Goal: Task Accomplishment & Management: Use online tool/utility

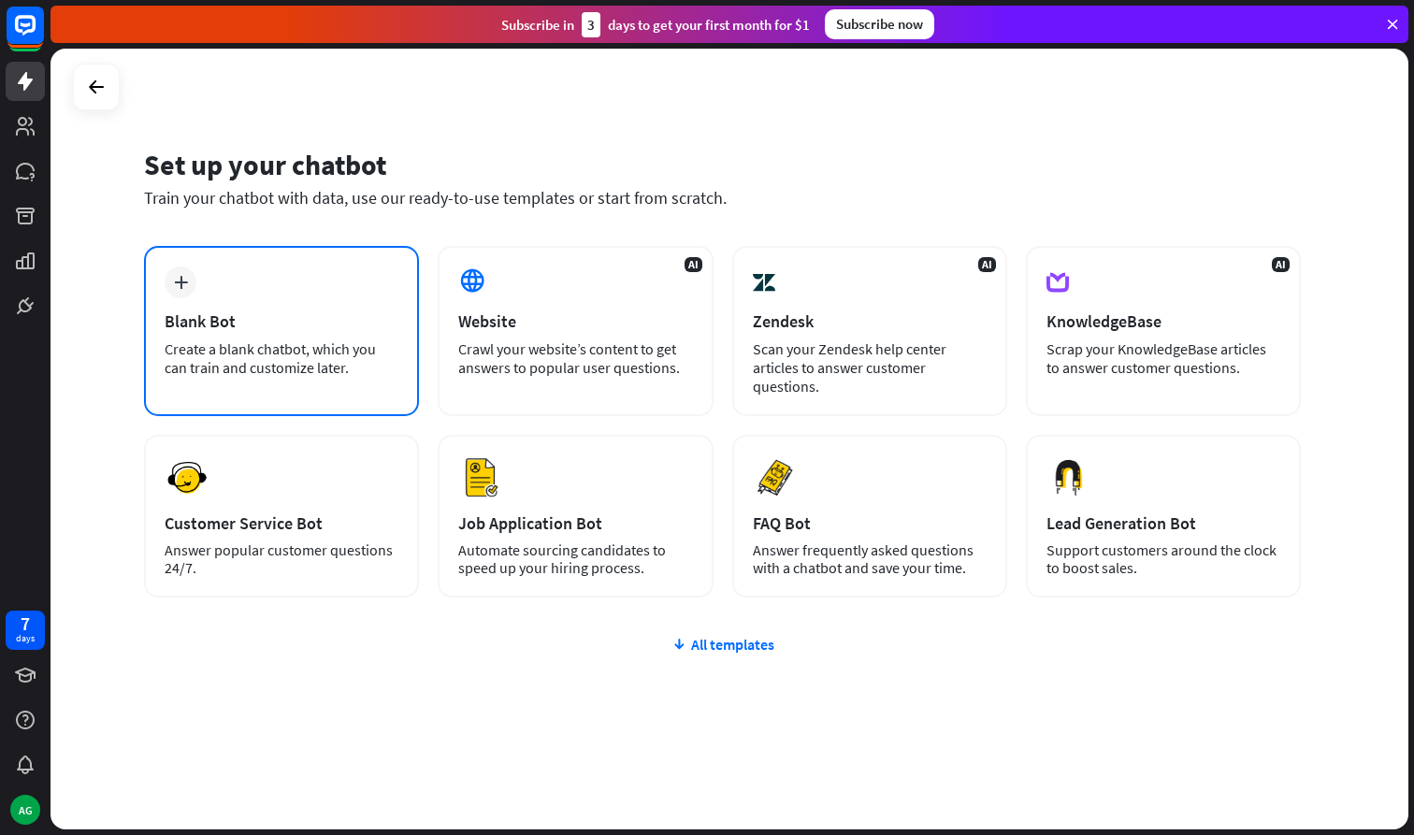
click at [223, 294] on div "plus Blank Bot Create a blank chatbot, which you can train and customize later." at bounding box center [281, 331] width 275 height 170
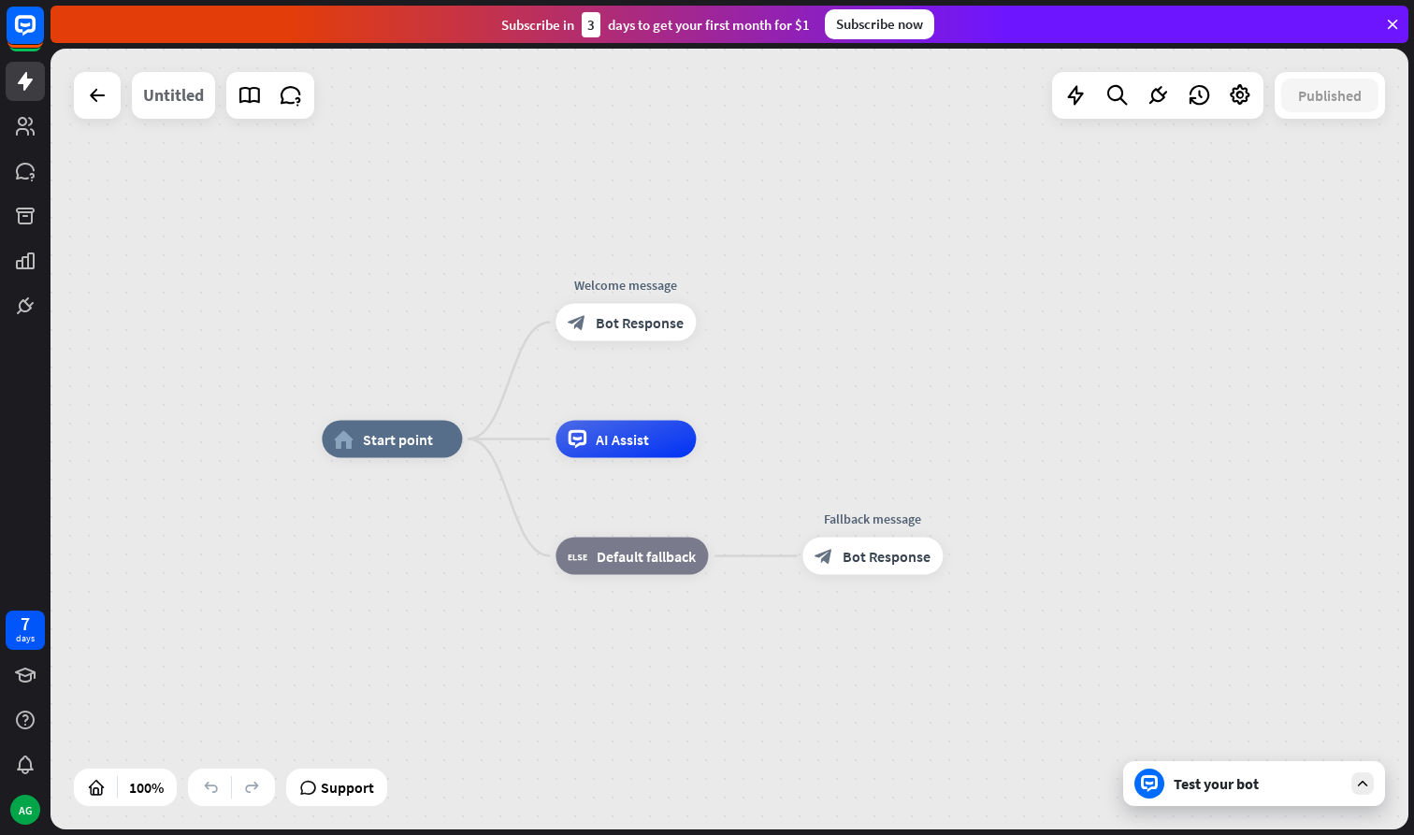
click at [181, 107] on div "Untitled" at bounding box center [173, 95] width 61 height 47
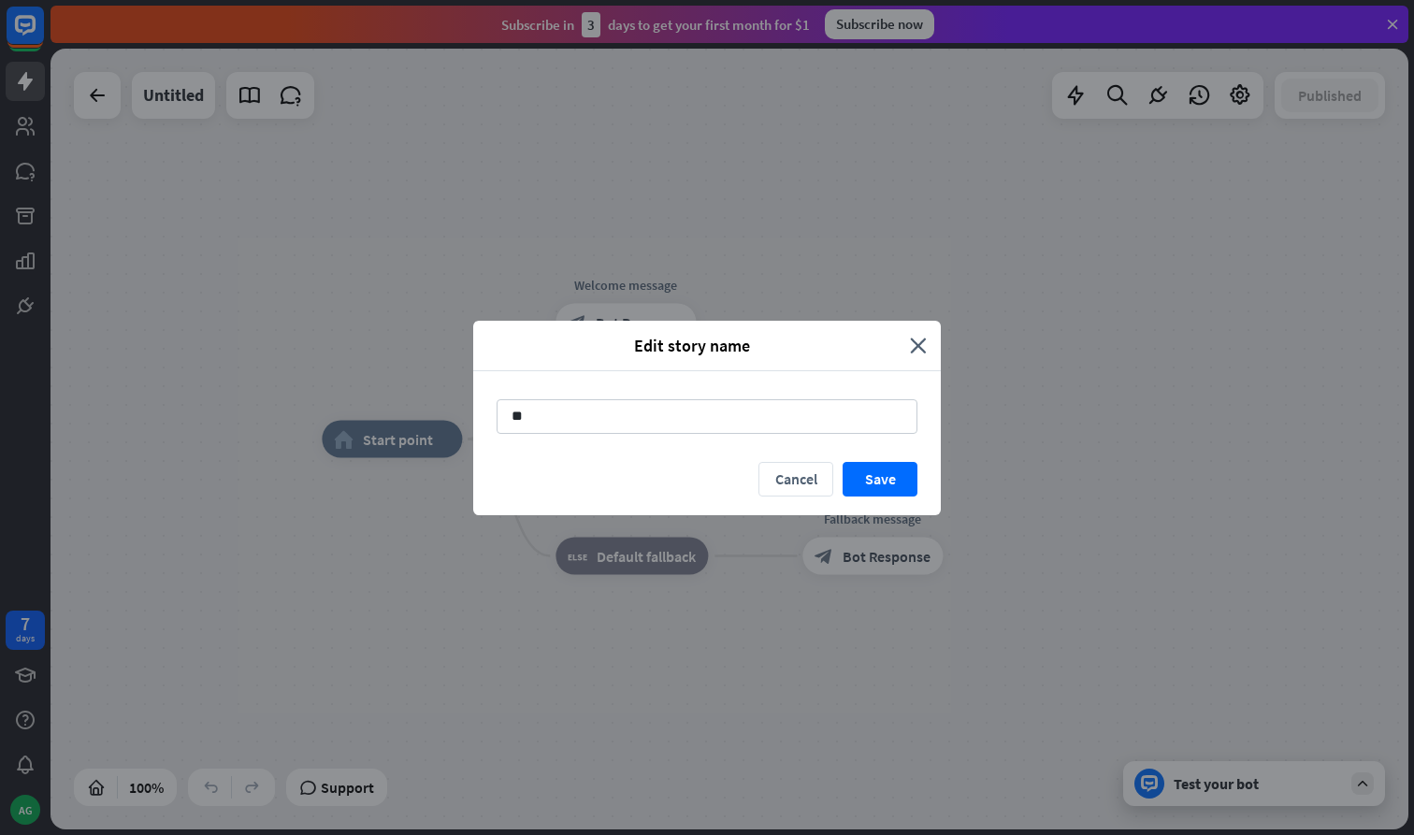
type input "*"
type input "**********"
click at [896, 491] on button "Save" at bounding box center [879, 479] width 75 height 35
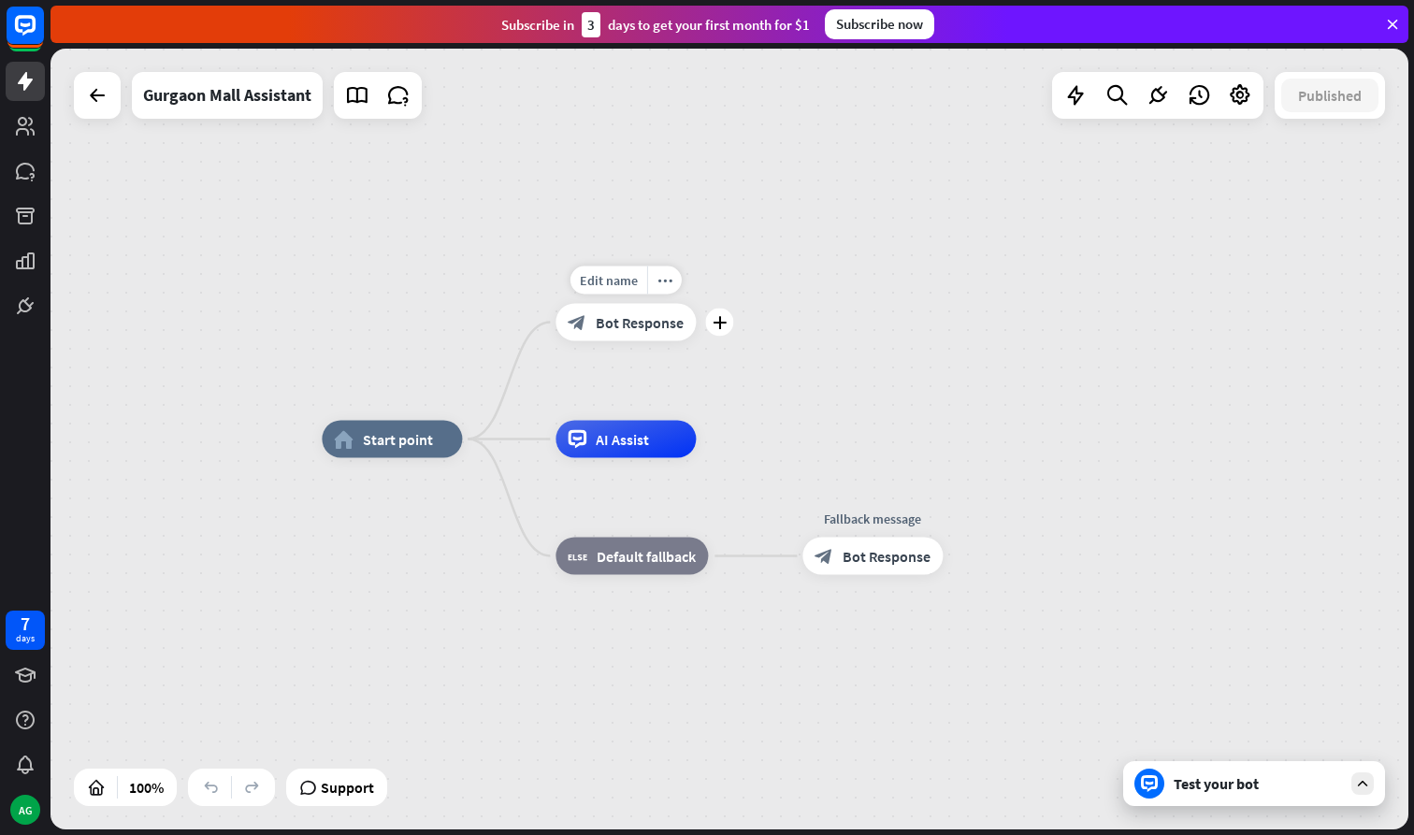
click at [623, 310] on div "block_bot_response Bot Response" at bounding box center [625, 322] width 140 height 37
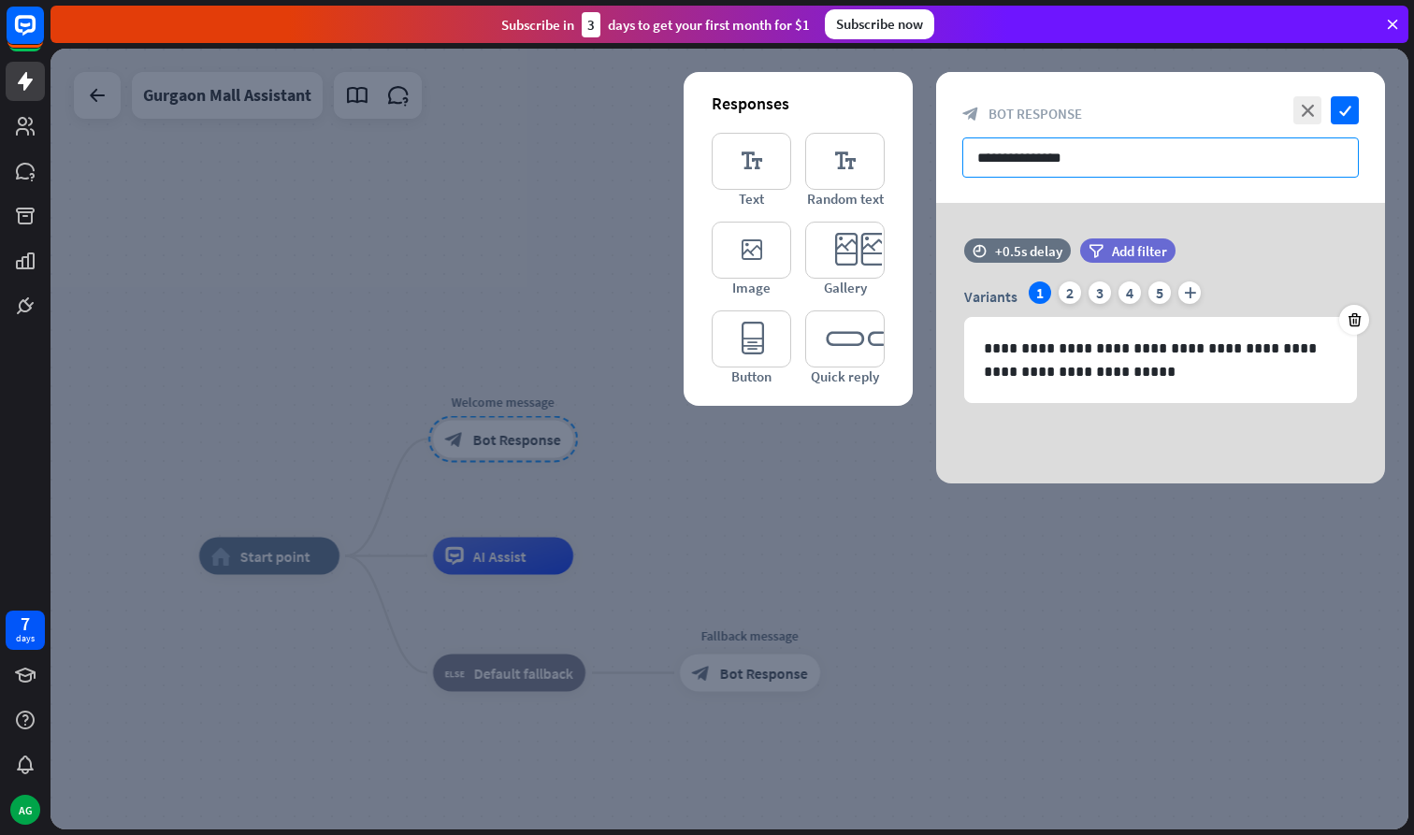
drag, startPoint x: 1112, startPoint y: 161, endPoint x: 922, endPoint y: 158, distance: 189.8
click at [922, 158] on div "**********" at bounding box center [728, 439] width 1357 height 781
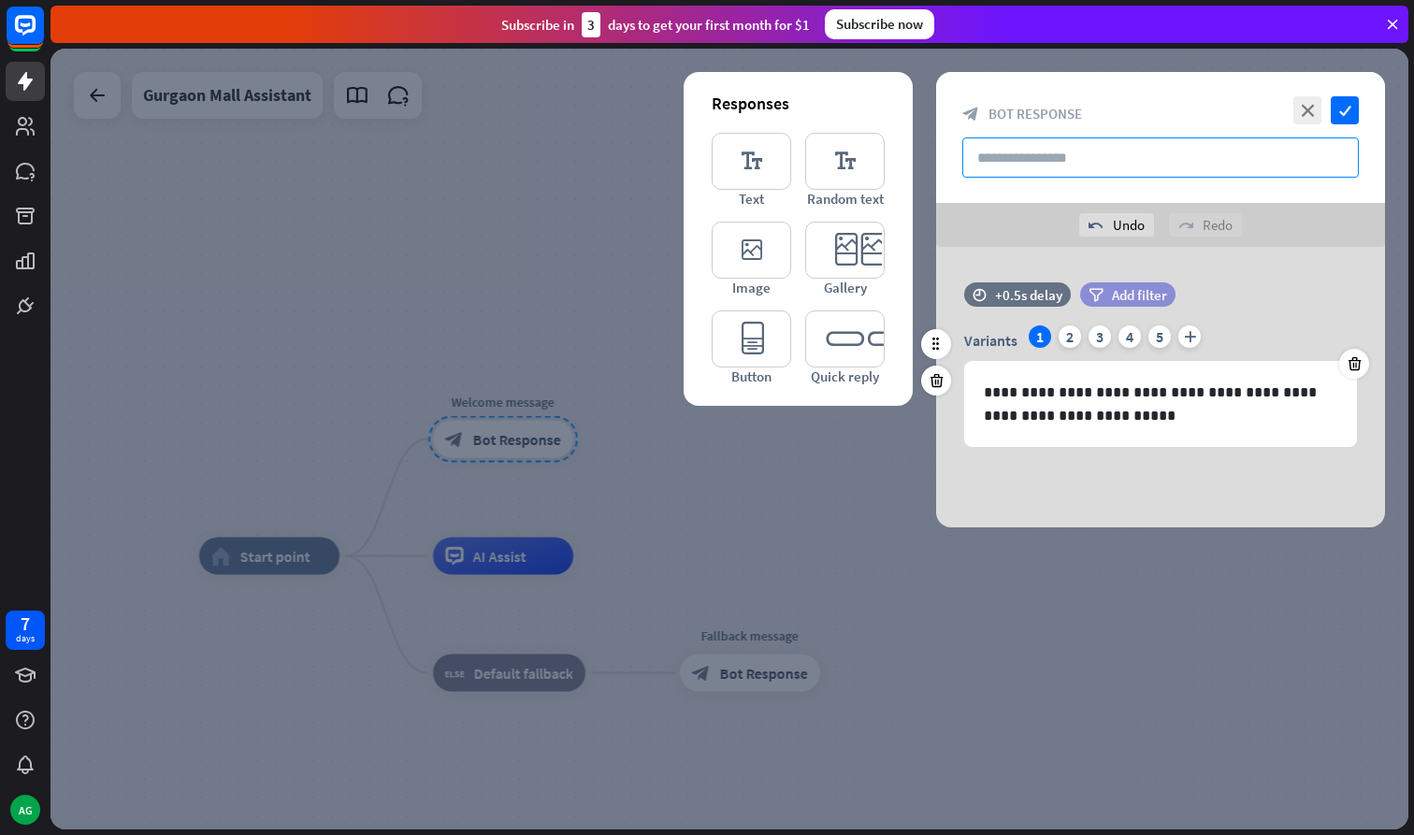
paste input "**********"
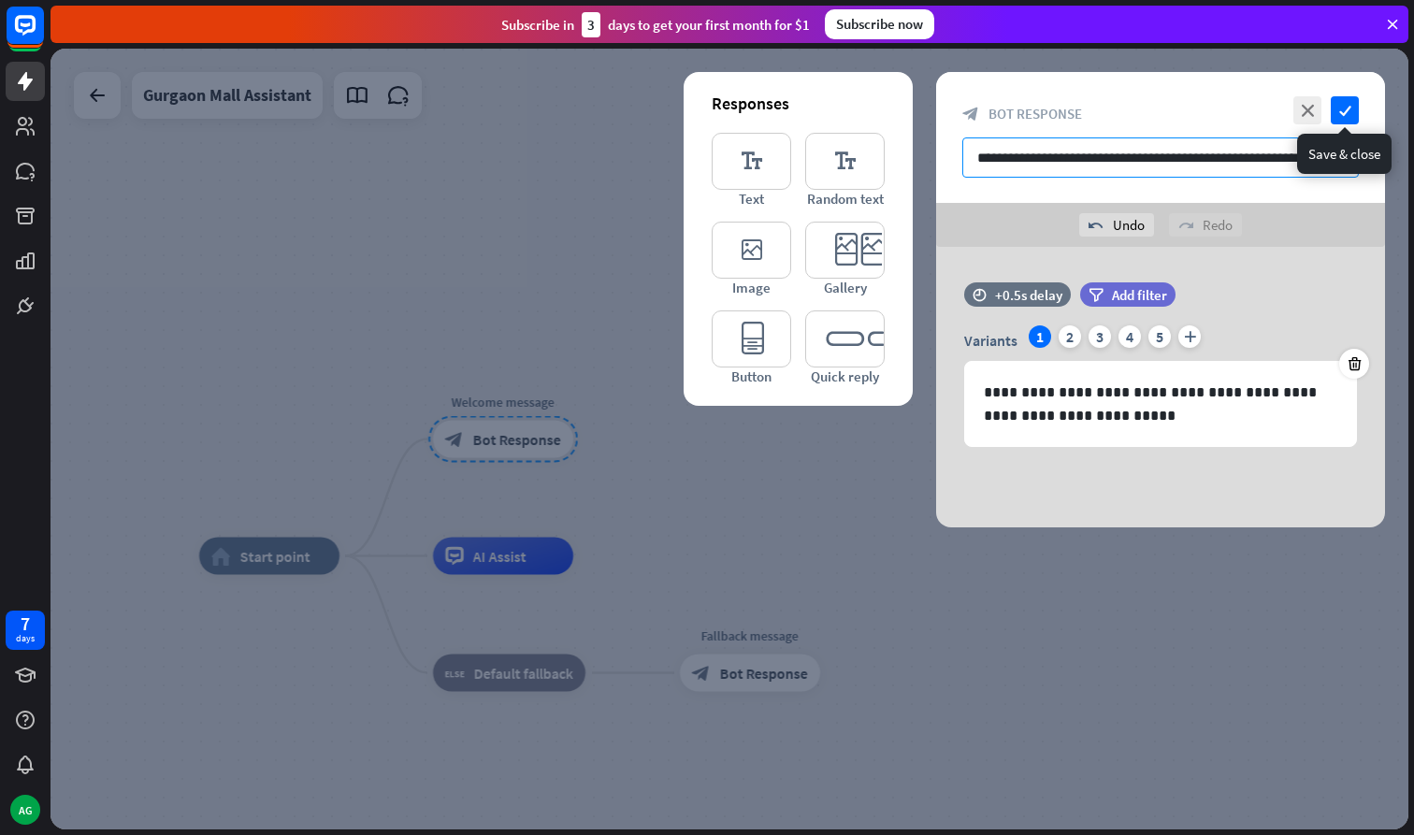
type input "**********"
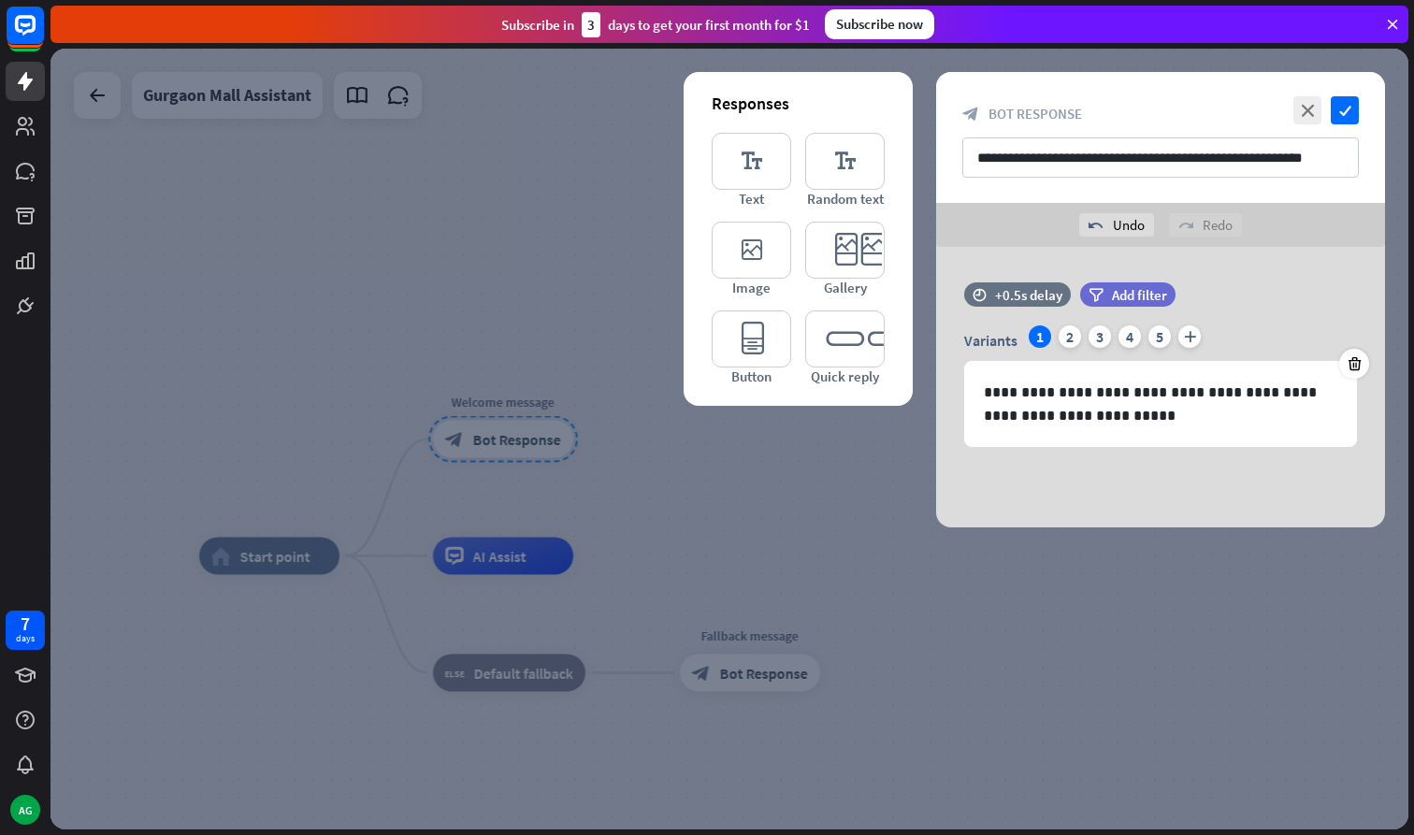
click at [1329, 116] on div "close check" at bounding box center [1323, 110] width 70 height 28
click at [1337, 122] on icon "check" at bounding box center [1344, 110] width 28 height 28
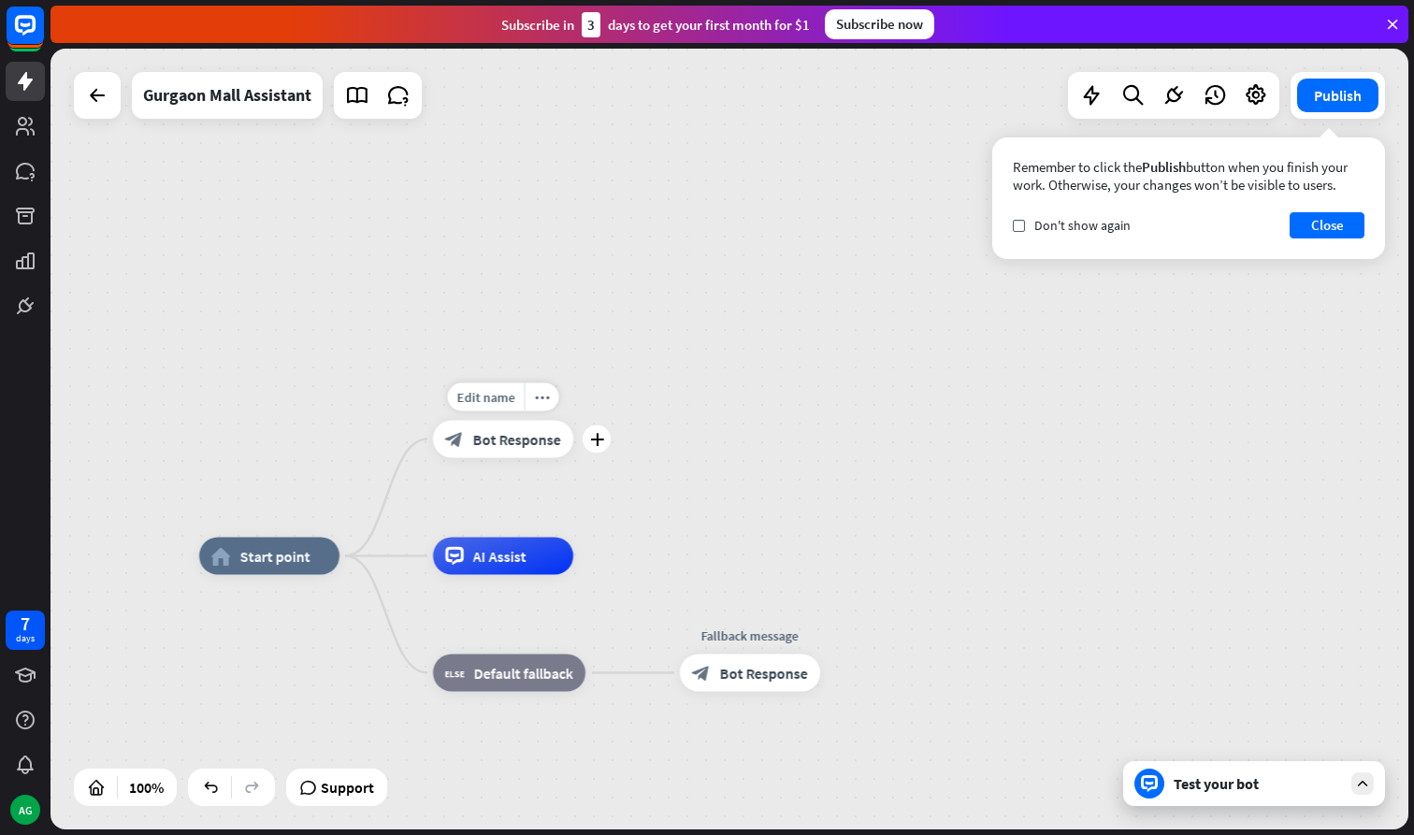
click at [507, 439] on span "Bot Response" at bounding box center [517, 439] width 88 height 19
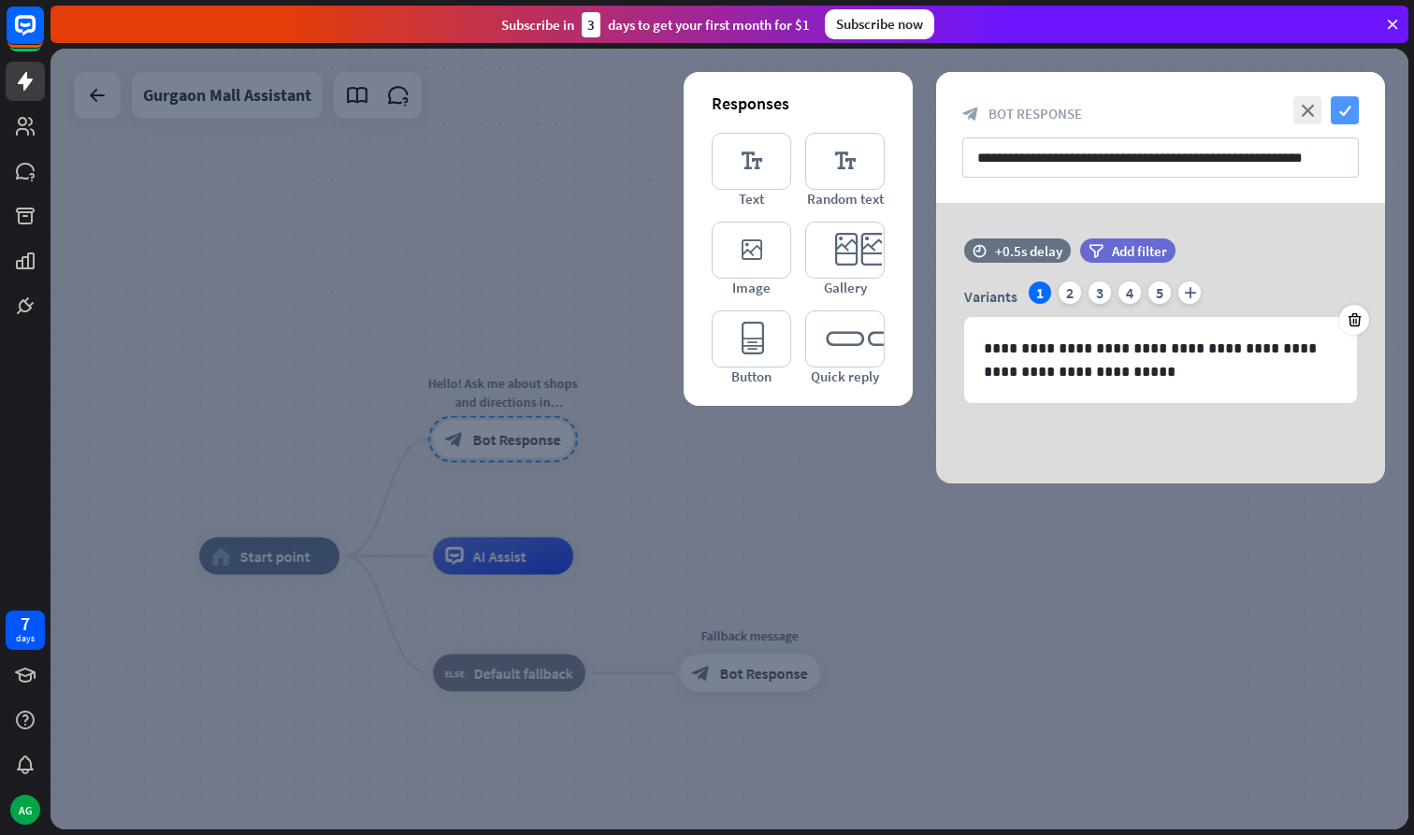
click at [1343, 109] on icon "check" at bounding box center [1344, 110] width 28 height 28
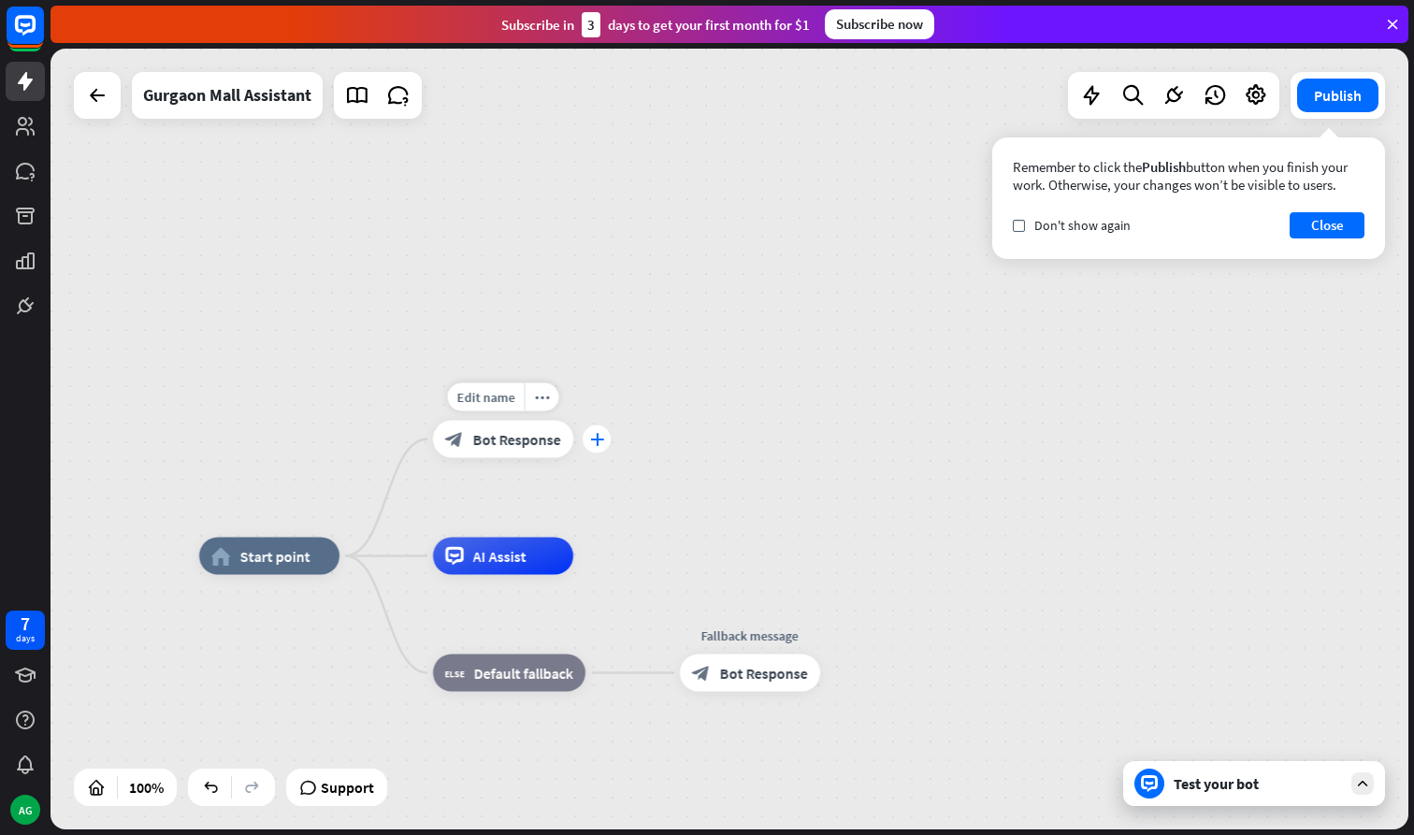
drag, startPoint x: 593, startPoint y: 443, endPoint x: 602, endPoint y: 445, distance: 9.5
click at [602, 445] on icon "plus" at bounding box center [597, 439] width 14 height 13
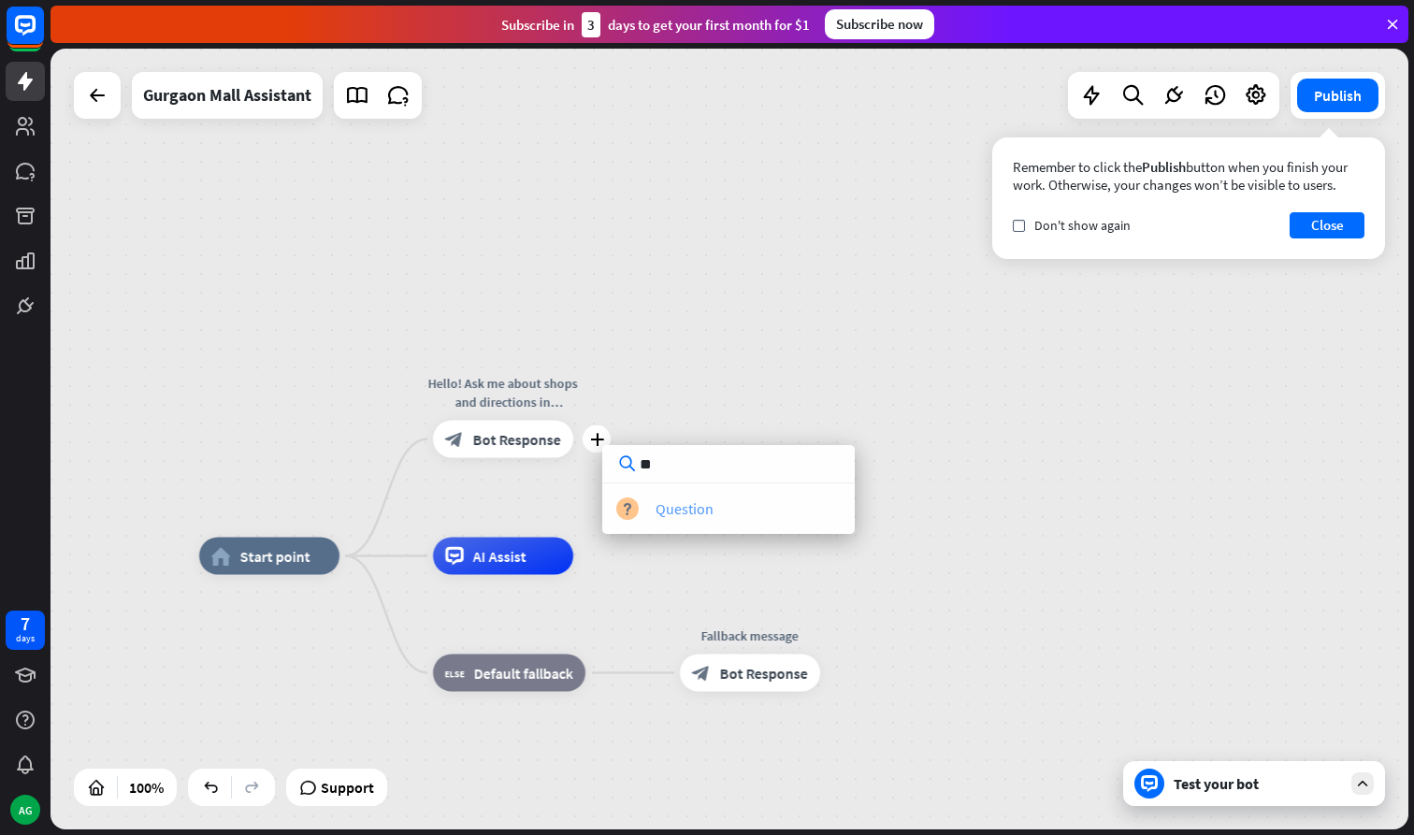
type input "**"
click at [672, 515] on div "Question" at bounding box center [684, 508] width 58 height 19
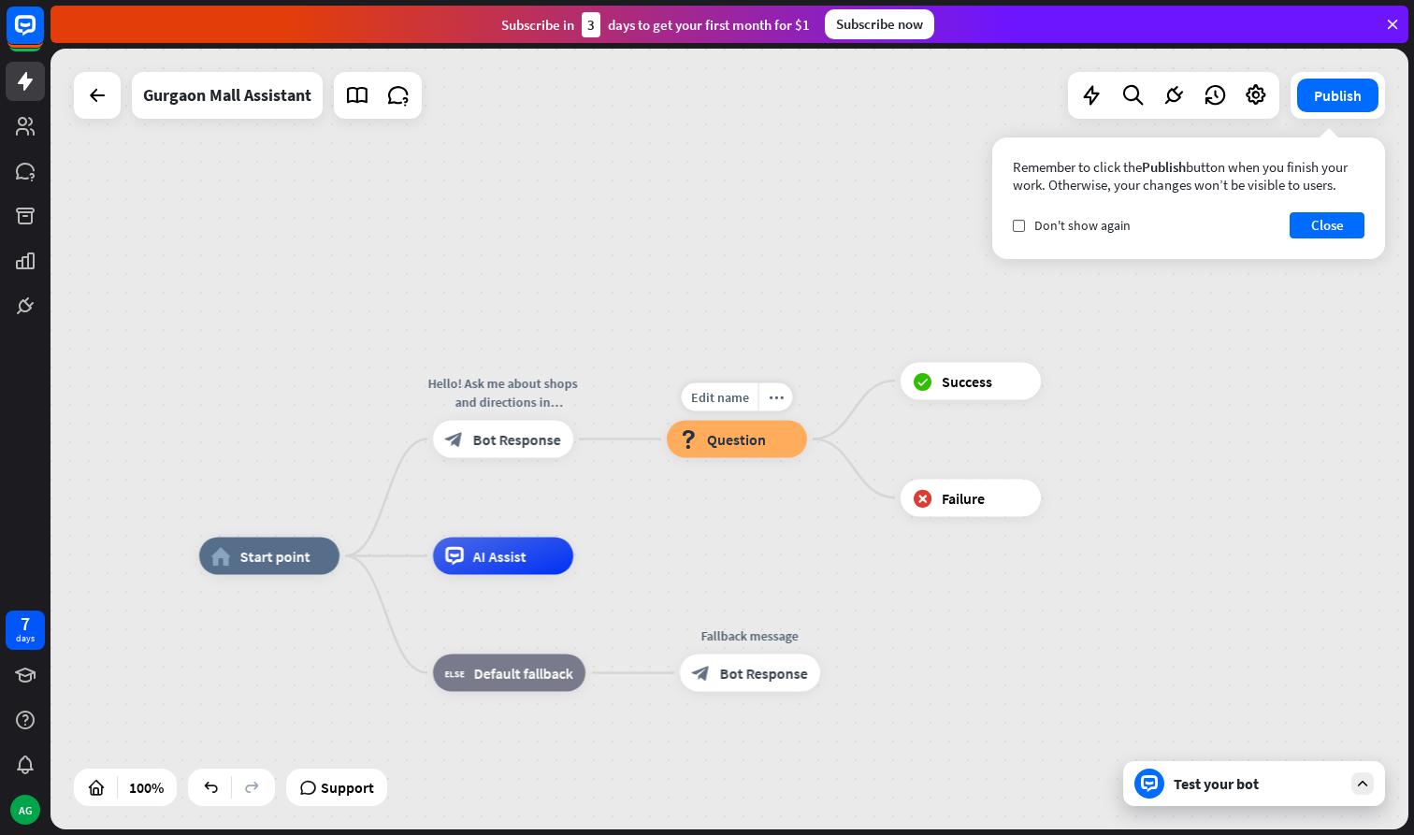
click at [742, 452] on div "block_question Question" at bounding box center [737, 439] width 140 height 37
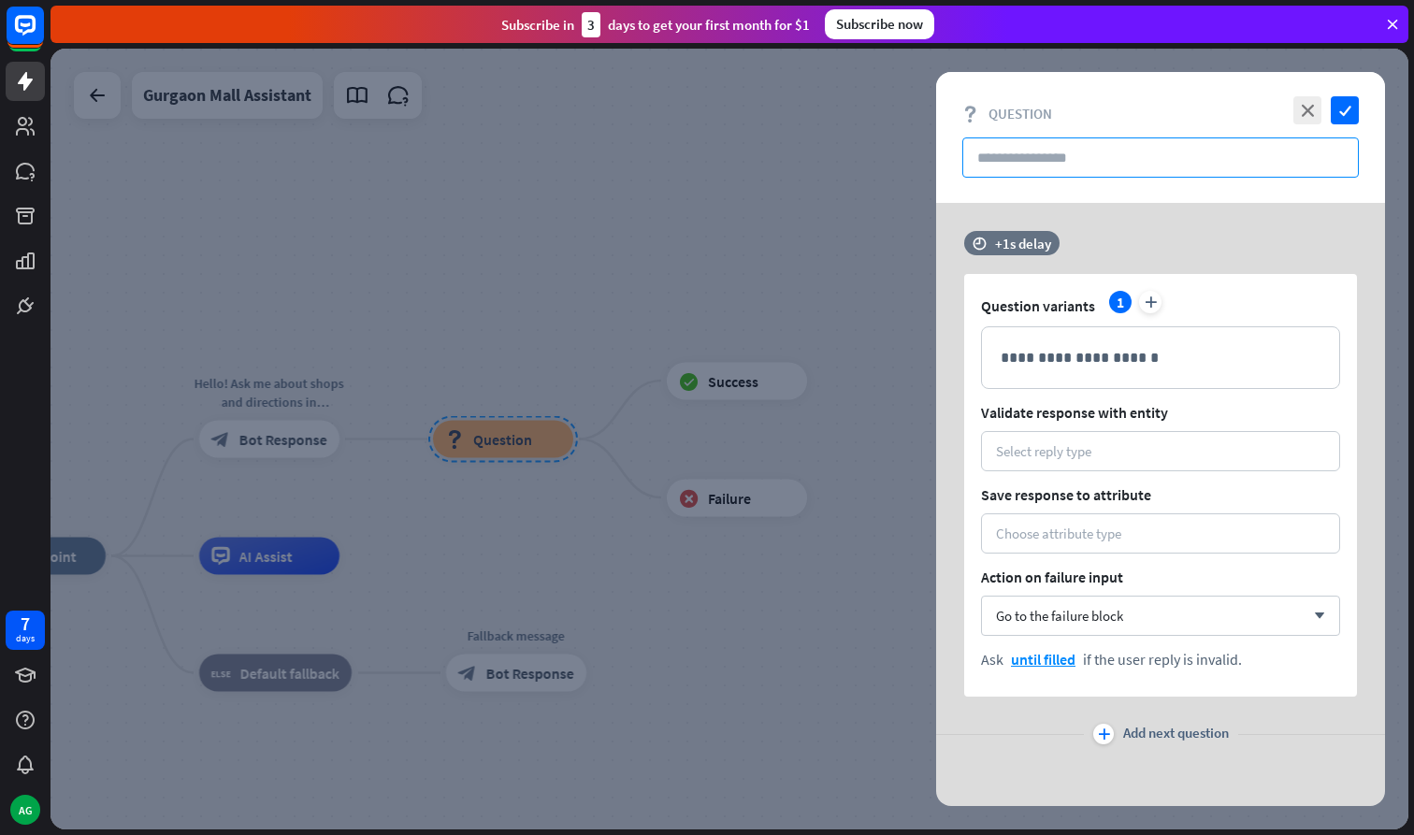
click at [1005, 163] on input "text" at bounding box center [1160, 157] width 396 height 40
paste input "**********"
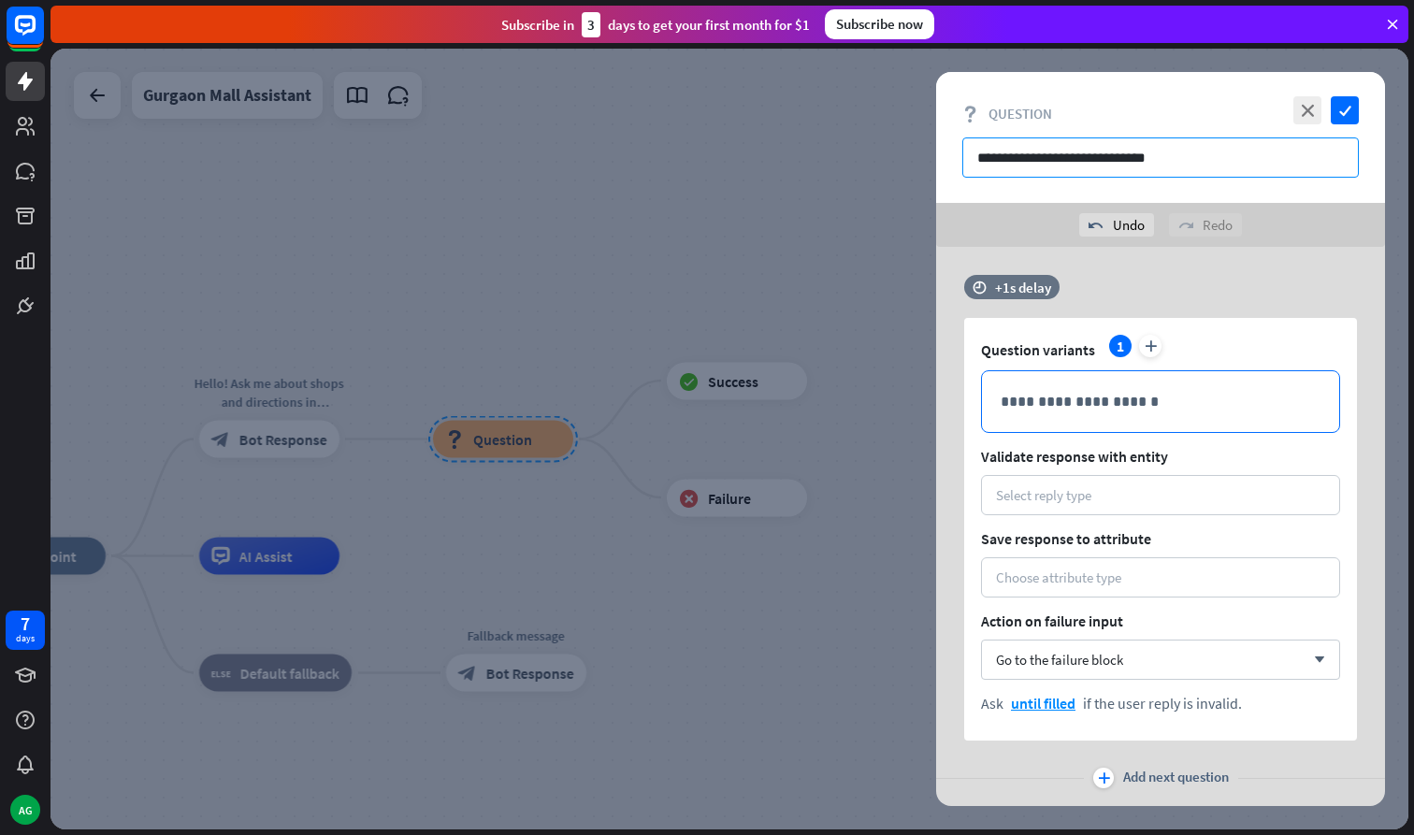
type input "**********"
click at [1034, 396] on p "**********" at bounding box center [1160, 401] width 320 height 23
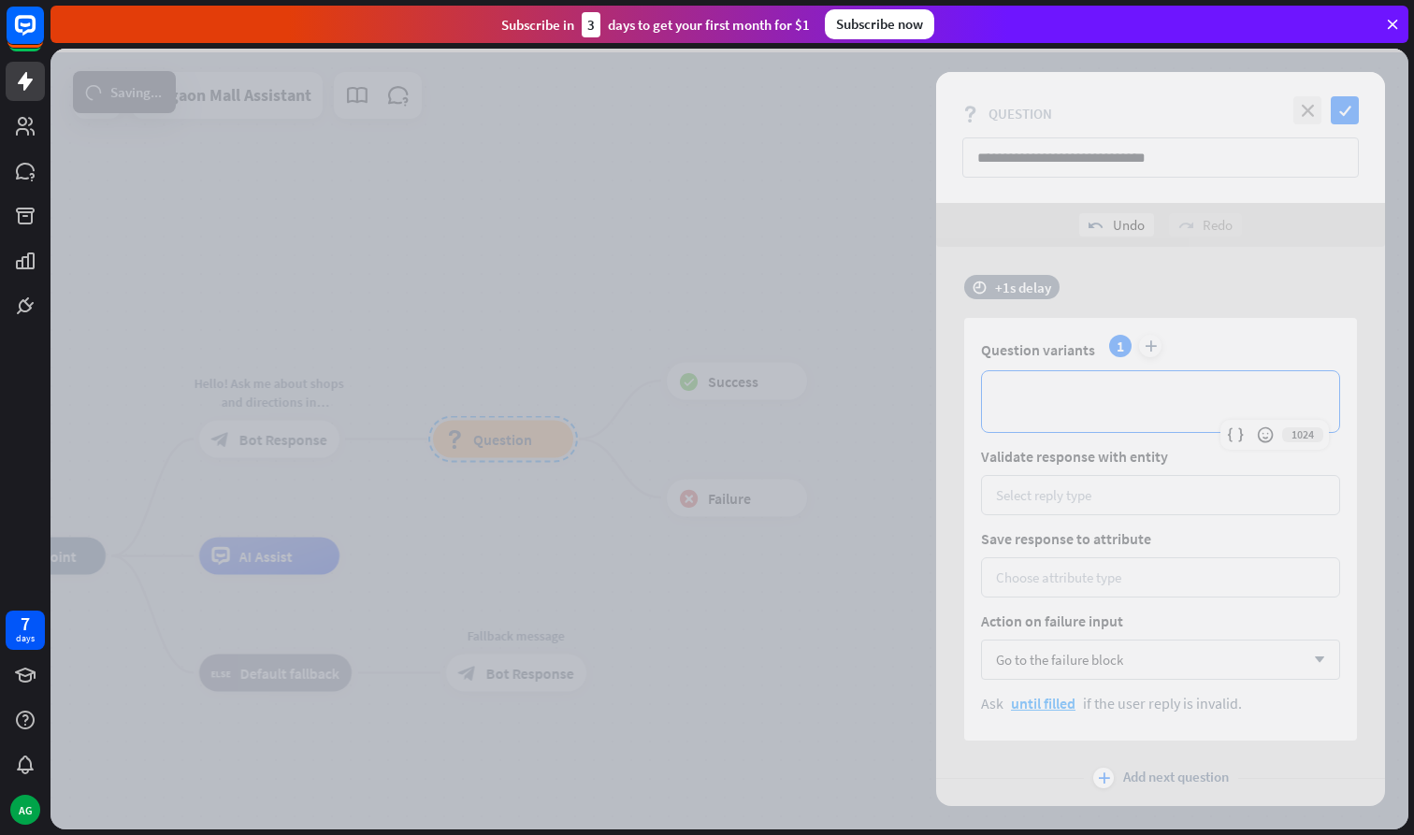
scroll to position [4, 0]
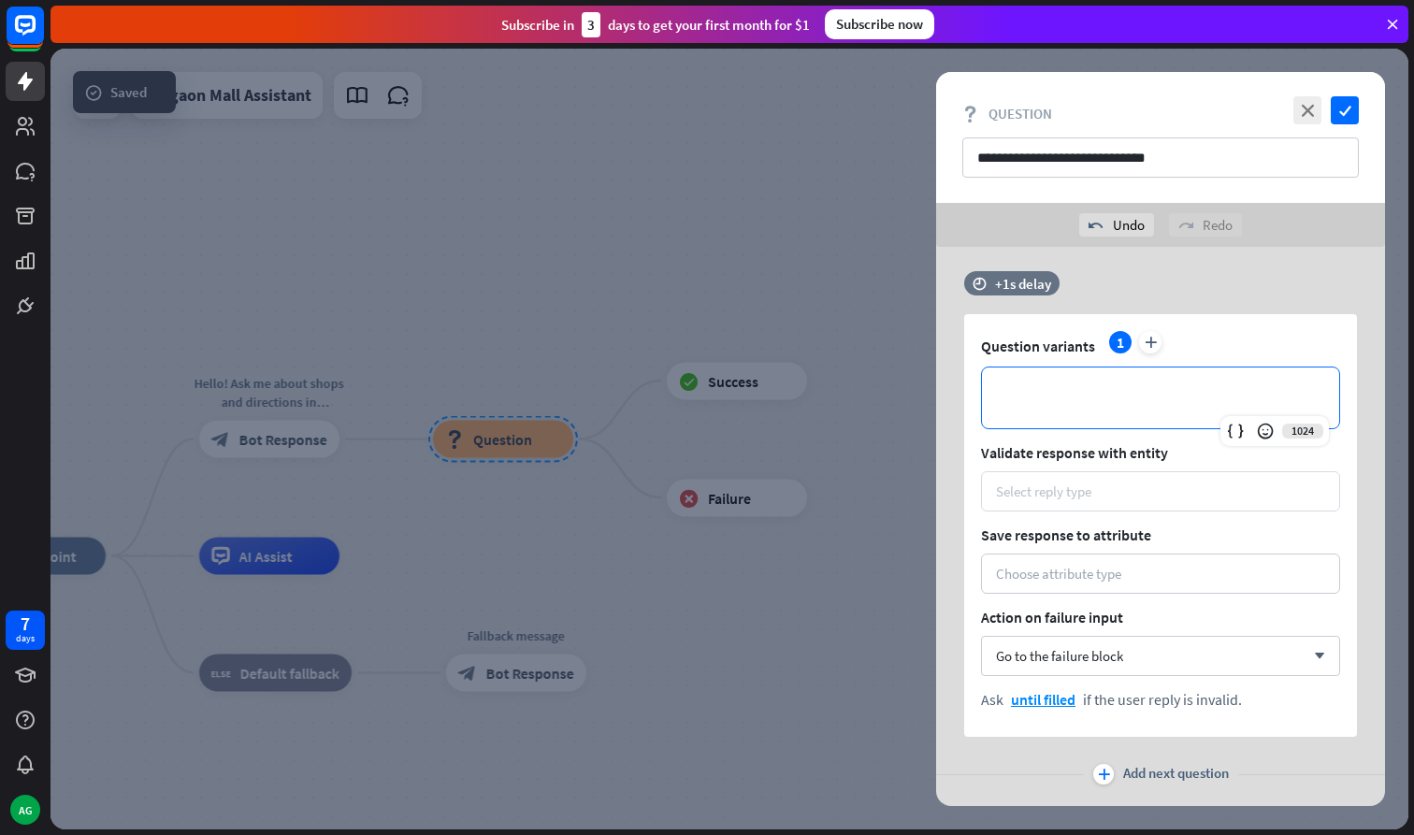
click at [1055, 489] on div "Select reply type" at bounding box center [1043, 491] width 95 height 18
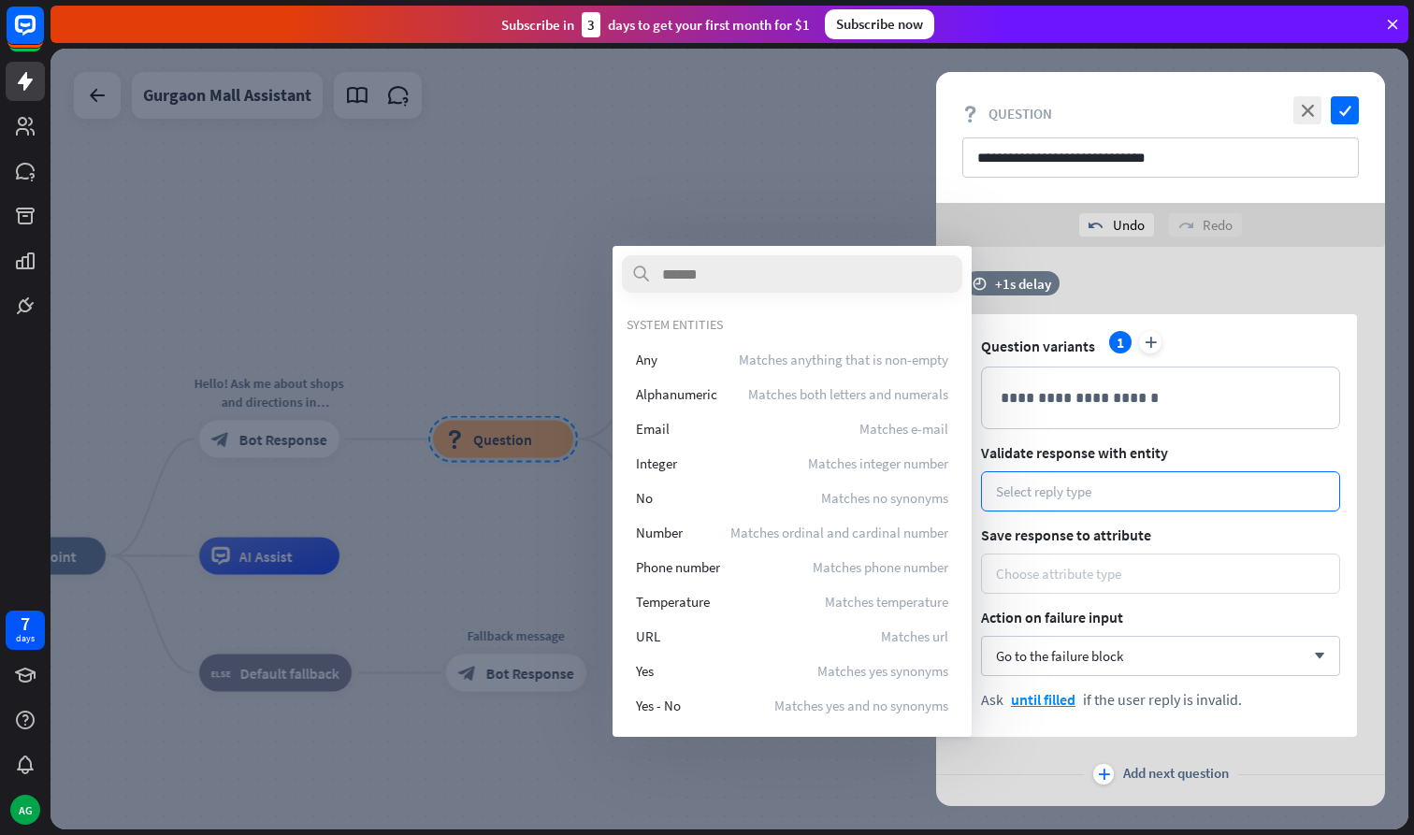
click at [1122, 583] on div "Choose attribute type" at bounding box center [1160, 573] width 359 height 40
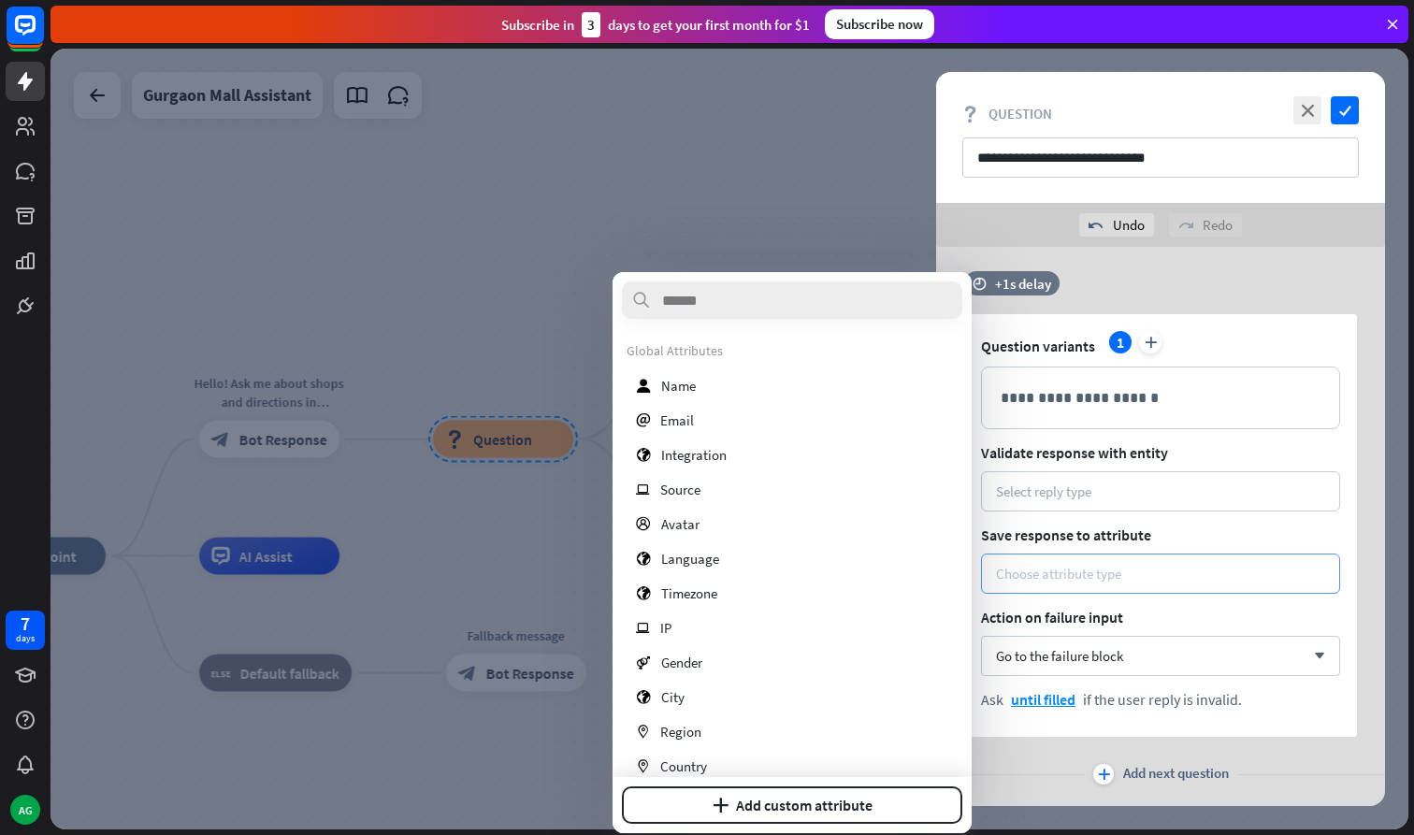
click at [1100, 574] on div "Choose attribute type" at bounding box center [1058, 574] width 125 height 18
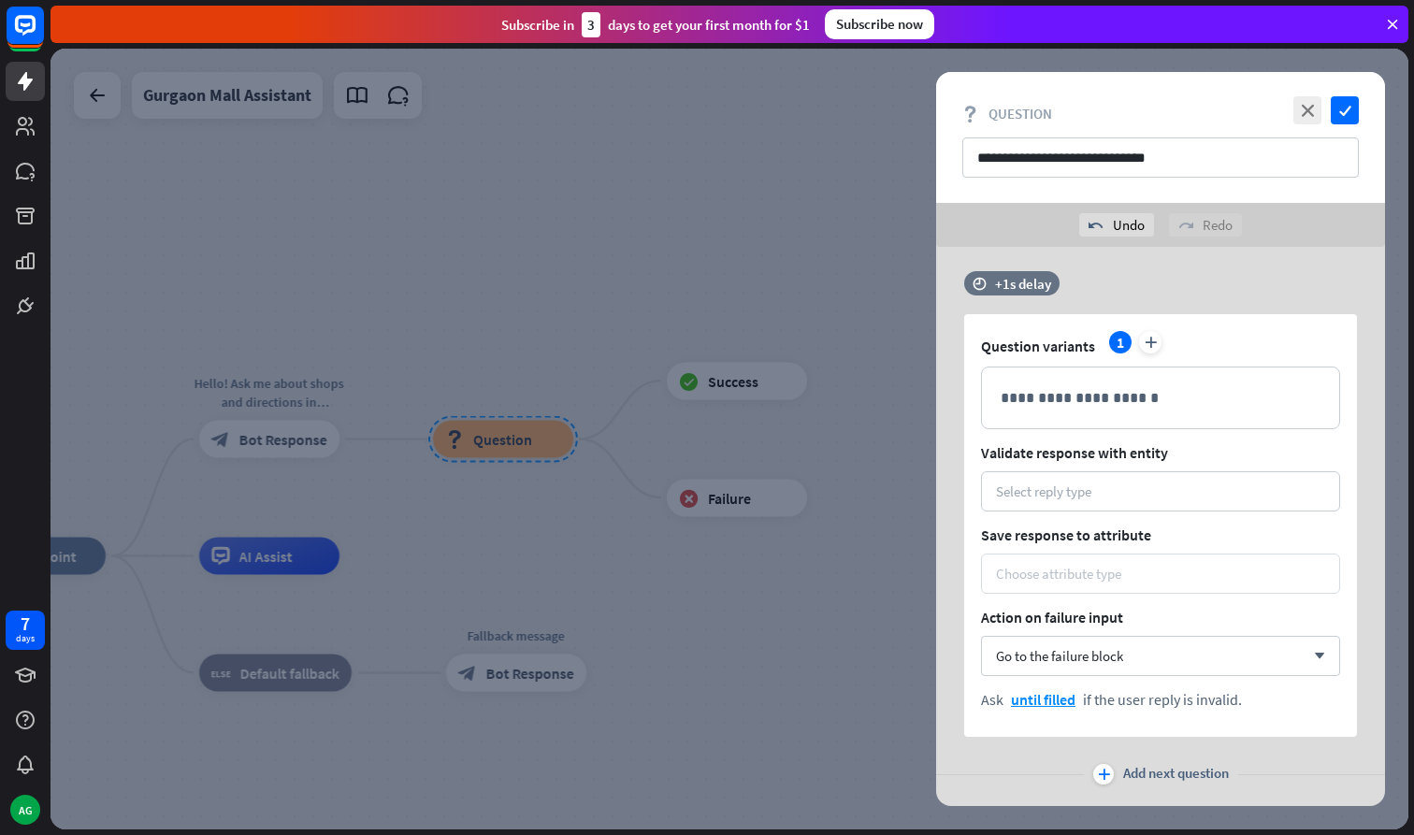
click at [1094, 571] on div "Choose attribute type" at bounding box center [1058, 574] width 125 height 18
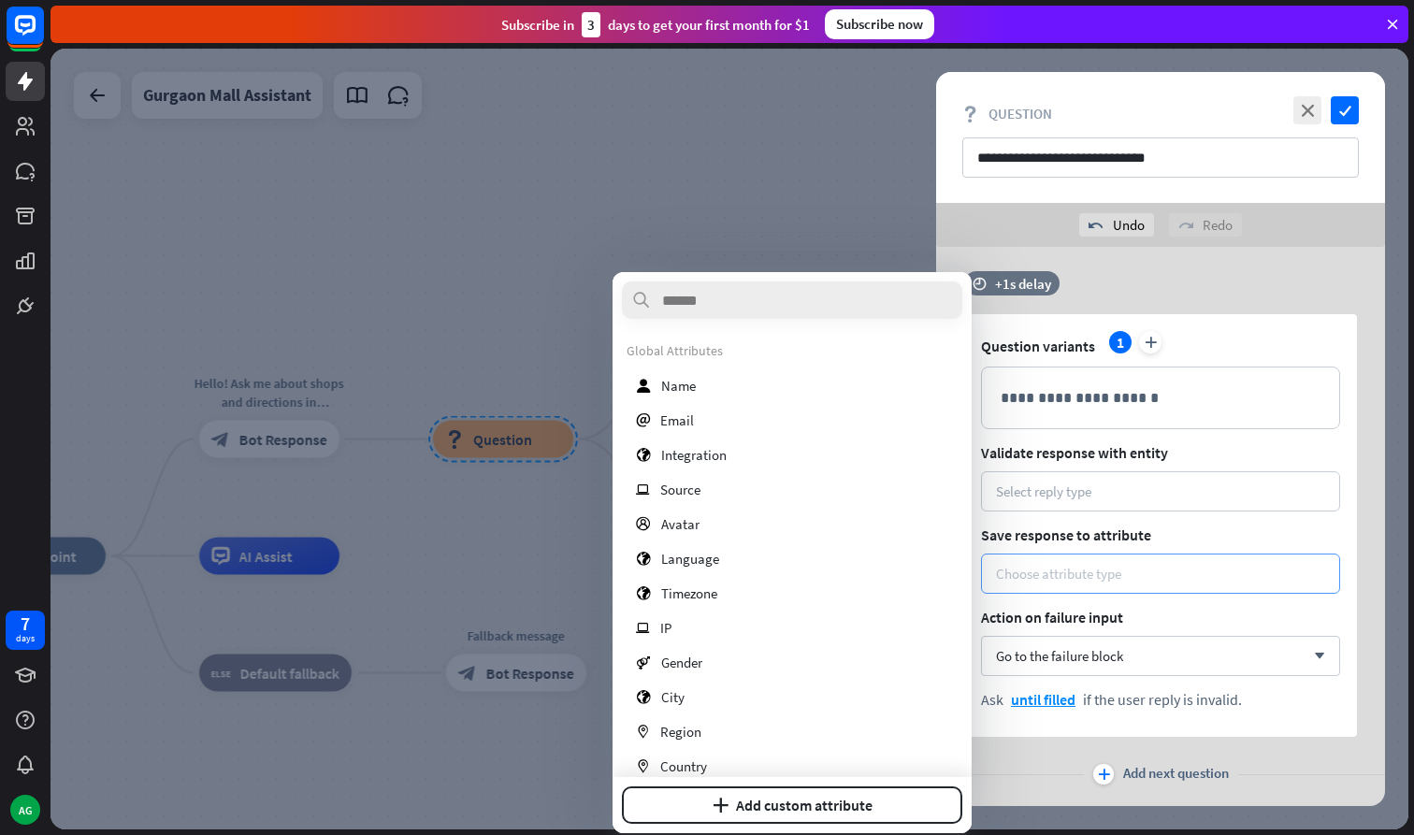
click at [1090, 568] on div "Choose attribute type" at bounding box center [1058, 574] width 125 height 18
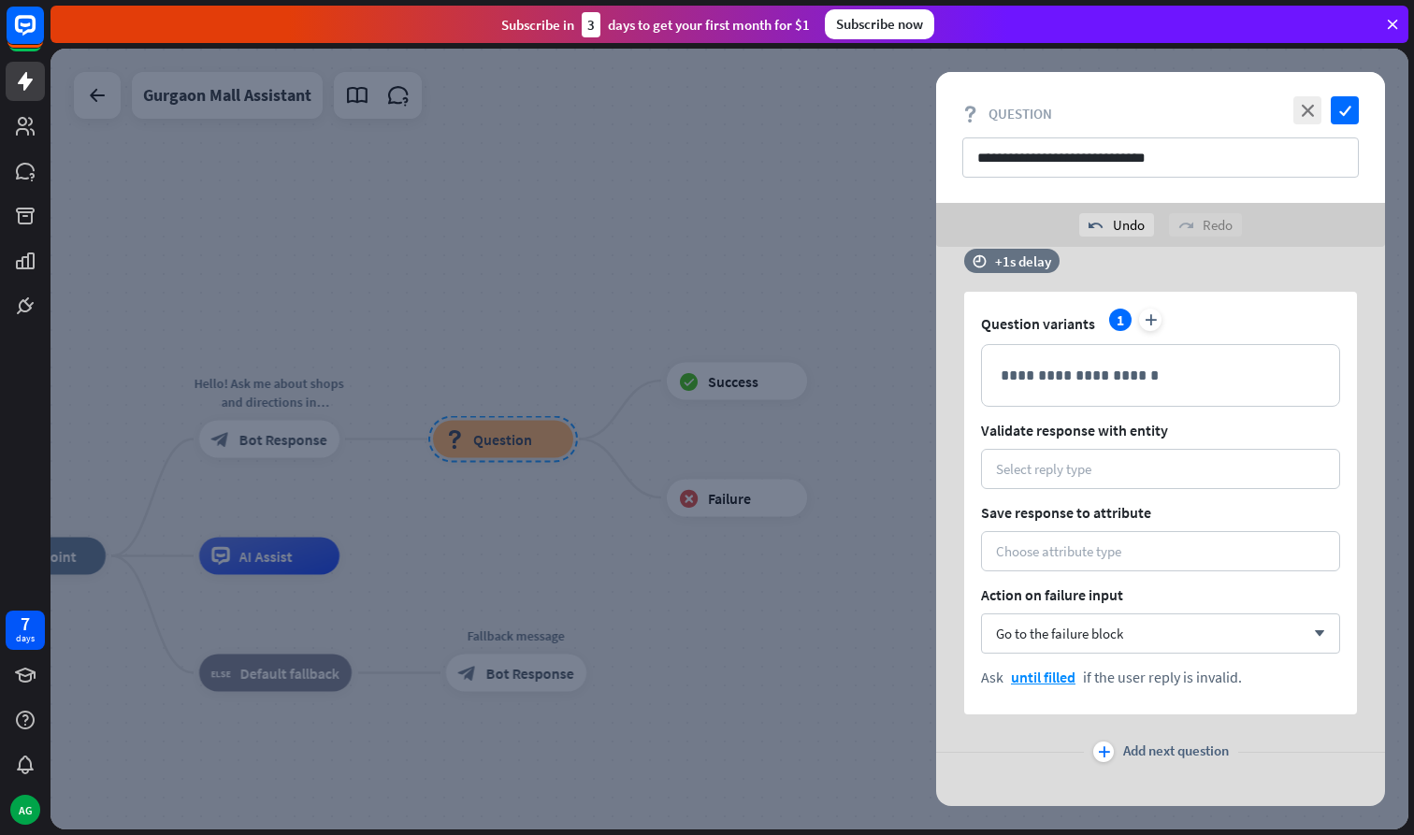
scroll to position [0, 0]
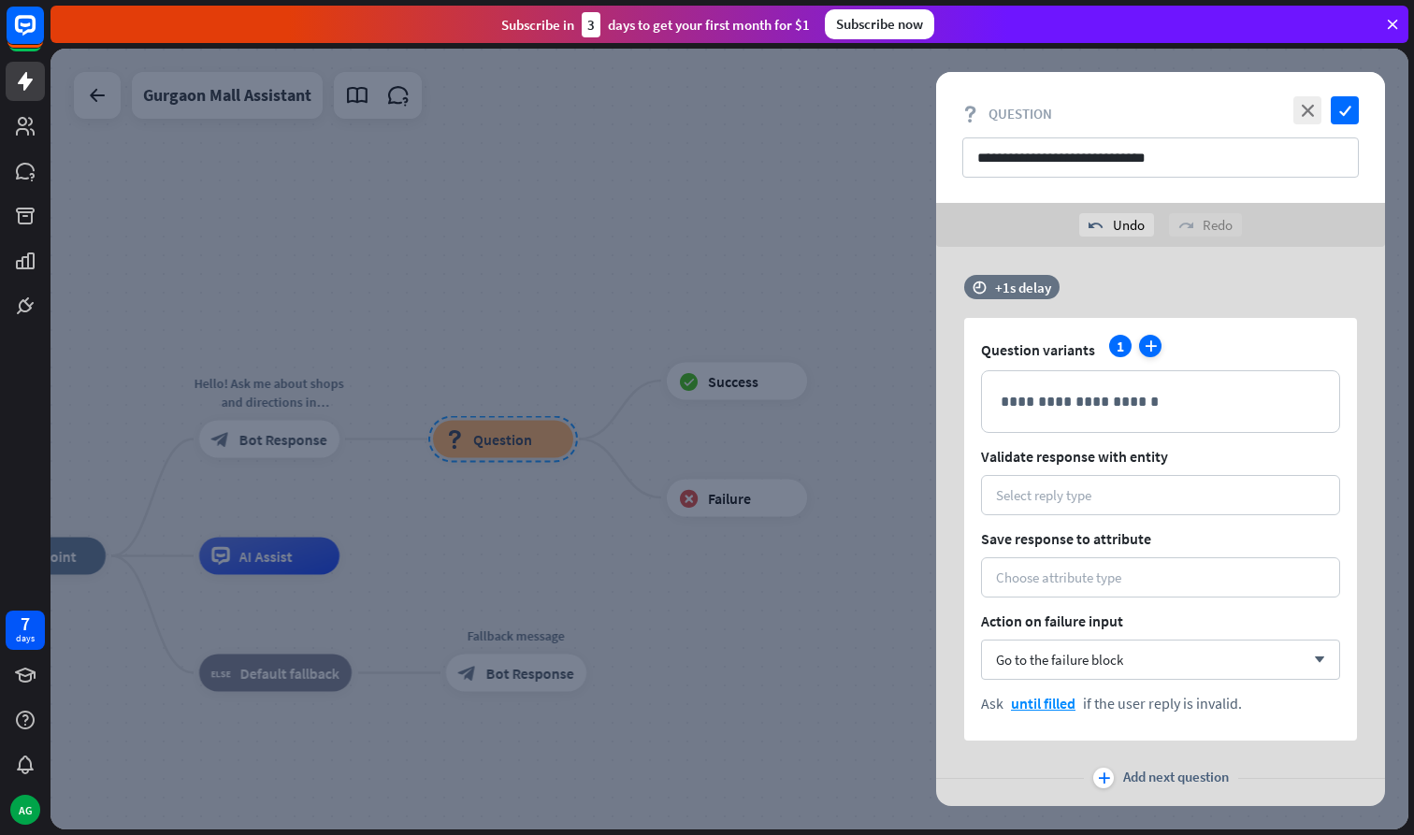
click at [1140, 347] on icon "plus" at bounding box center [1150, 346] width 22 height 22
click at [1124, 345] on div "1" at bounding box center [1120, 346] width 22 height 22
click at [1026, 512] on div "Select reply type" at bounding box center [1160, 495] width 359 height 40
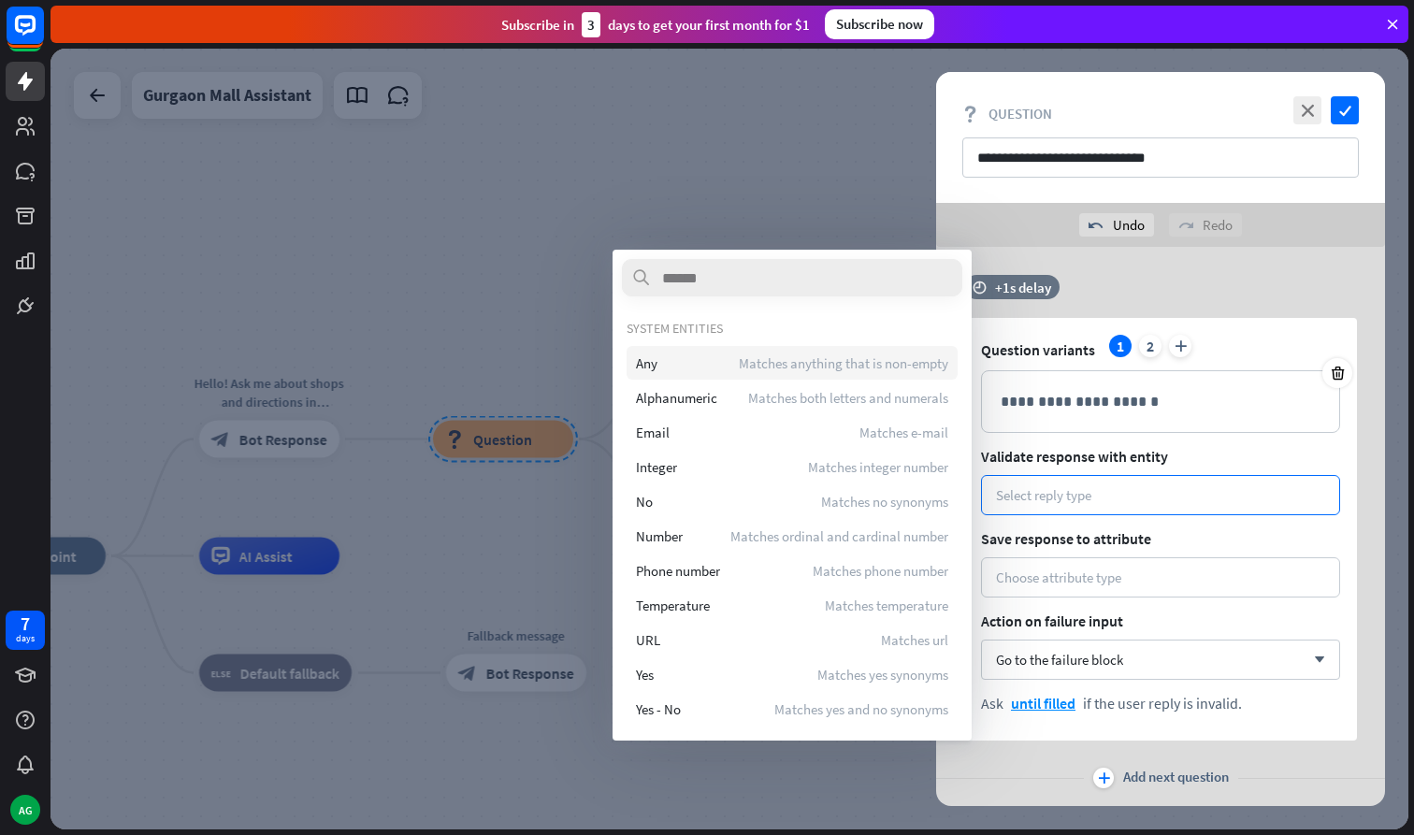
click at [732, 368] on div "Any Matches anything that is non-empty" at bounding box center [791, 363] width 331 height 34
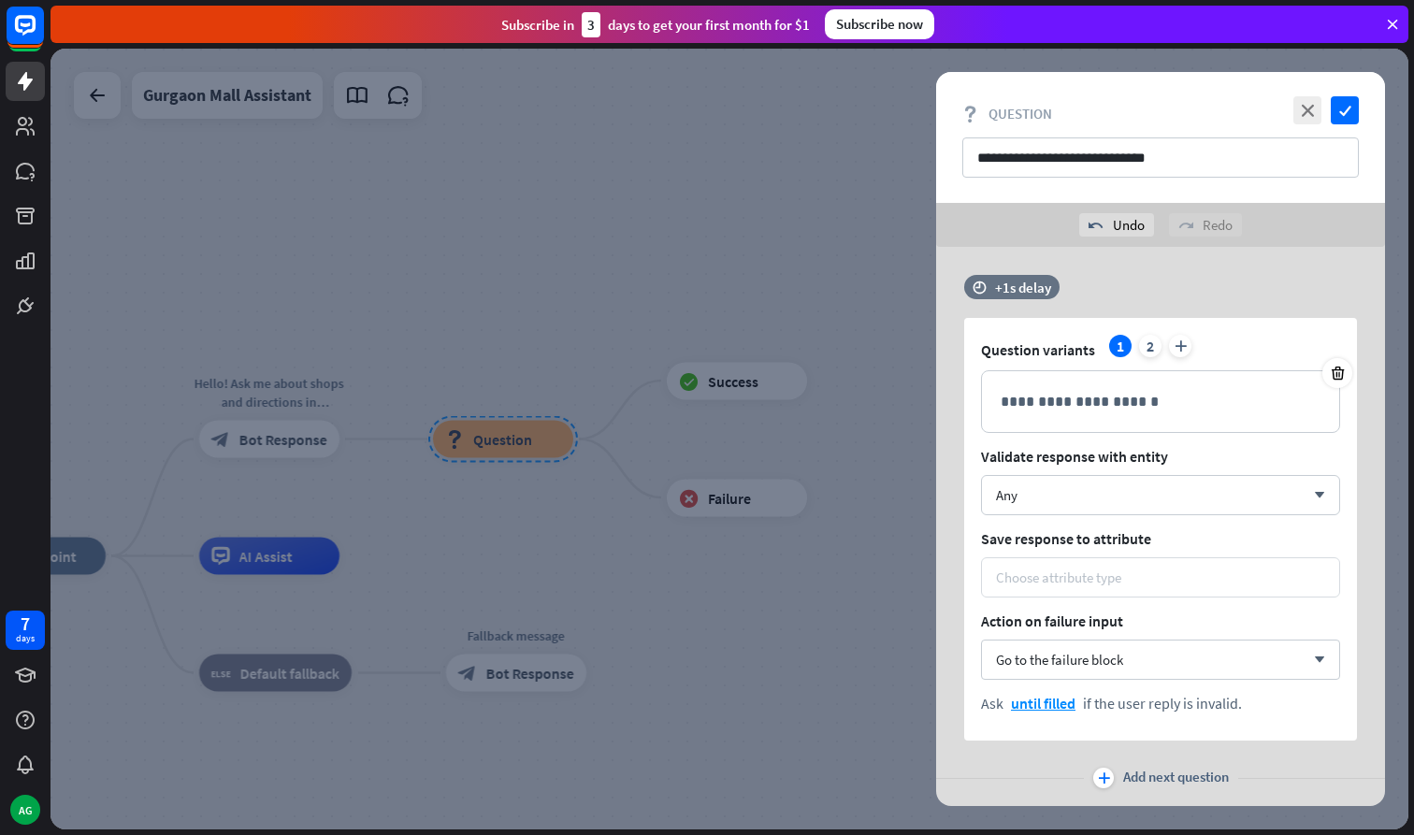
click at [1063, 582] on div "Choose attribute type" at bounding box center [1058, 577] width 125 height 18
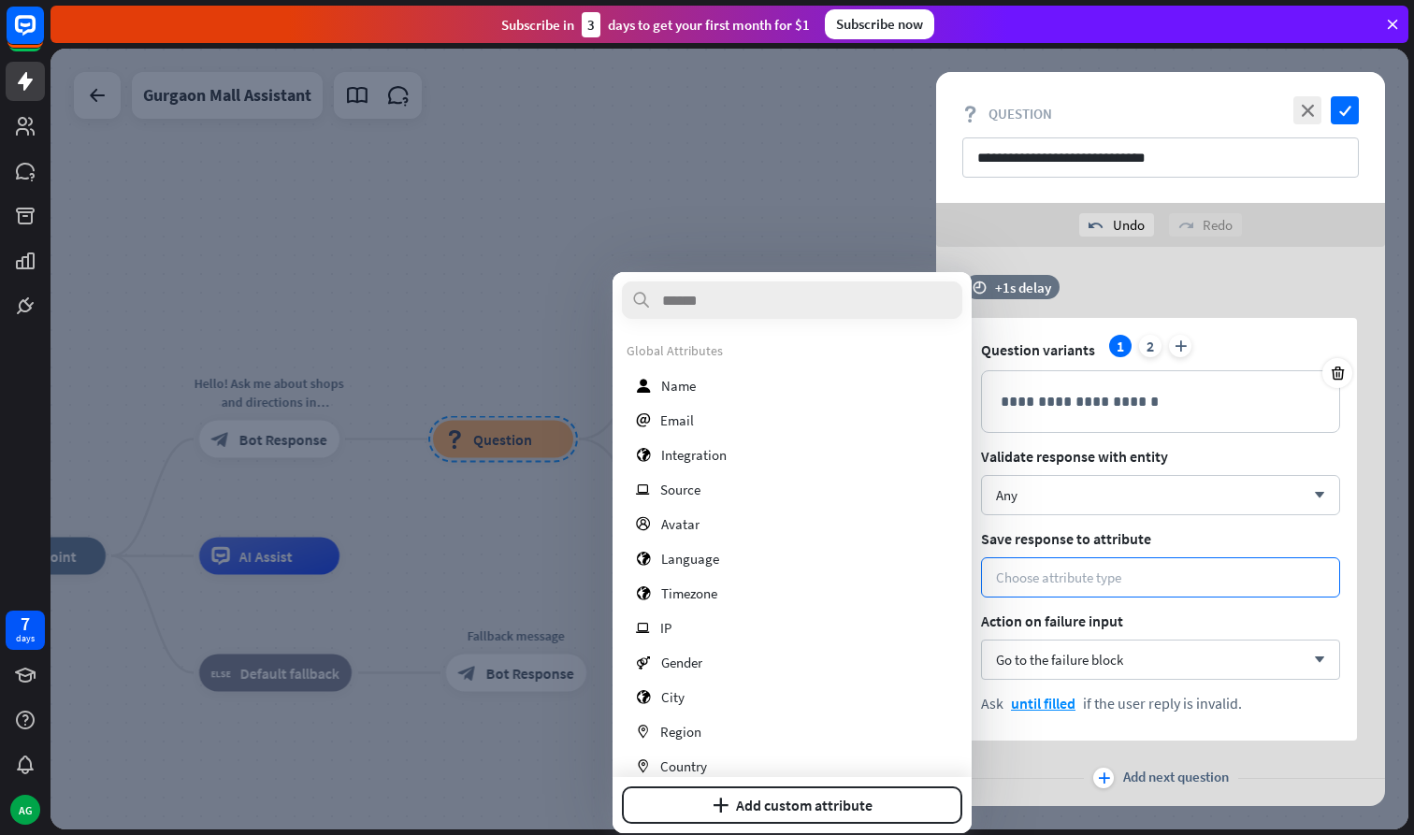
click at [728, 238] on div at bounding box center [728, 439] width 1357 height 781
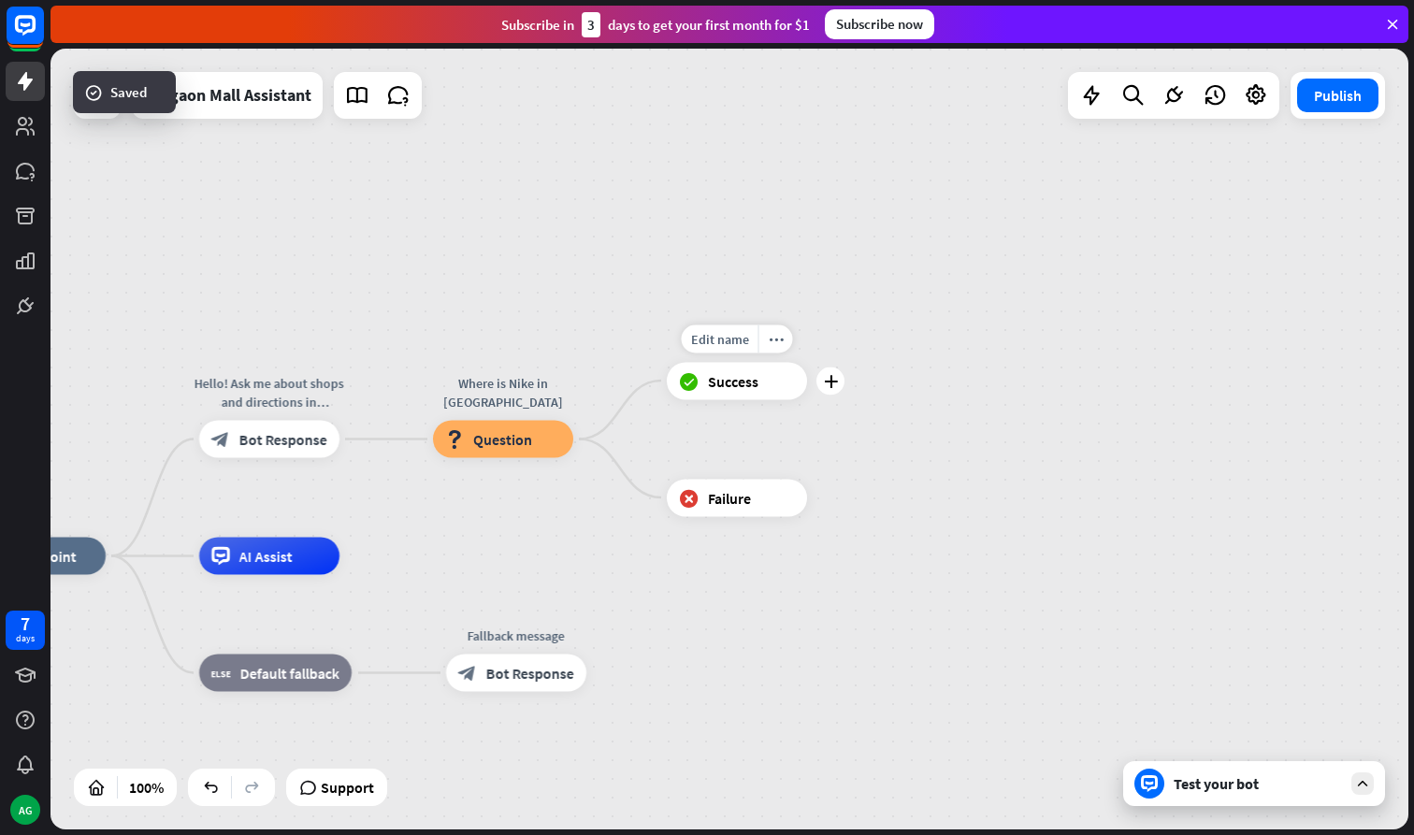
click at [691, 388] on icon "block_success" at bounding box center [689, 380] width 20 height 19
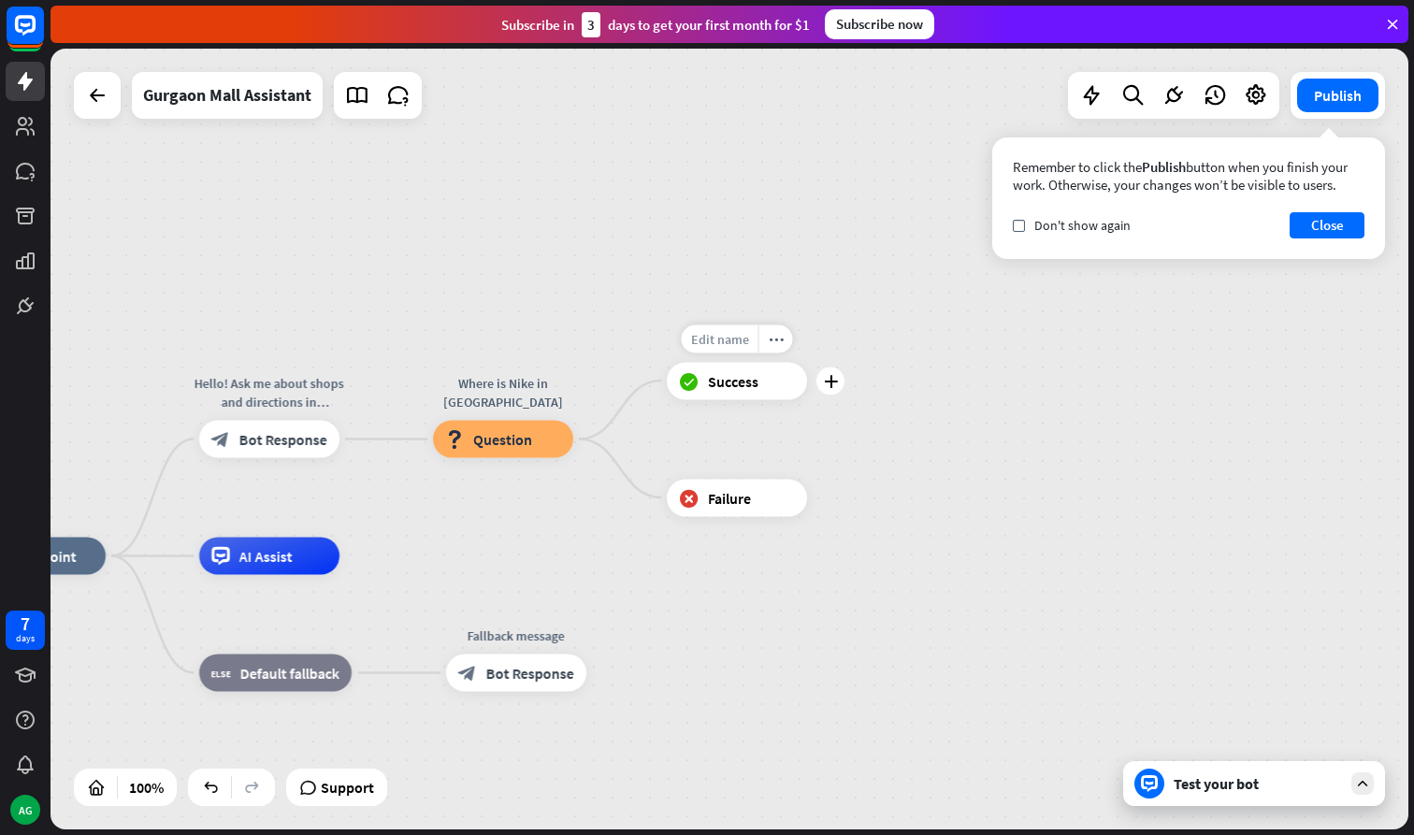
click at [711, 339] on span "Edit name" at bounding box center [720, 338] width 58 height 17
click at [727, 378] on span "Success" at bounding box center [733, 380] width 50 height 19
click at [619, 416] on div "home_2 Start point Hello! Ask me about shops and directions in [GEOGRAPHIC_DATA…" at bounding box center [728, 439] width 1357 height 781
click at [691, 384] on icon "block_success" at bounding box center [689, 380] width 20 height 19
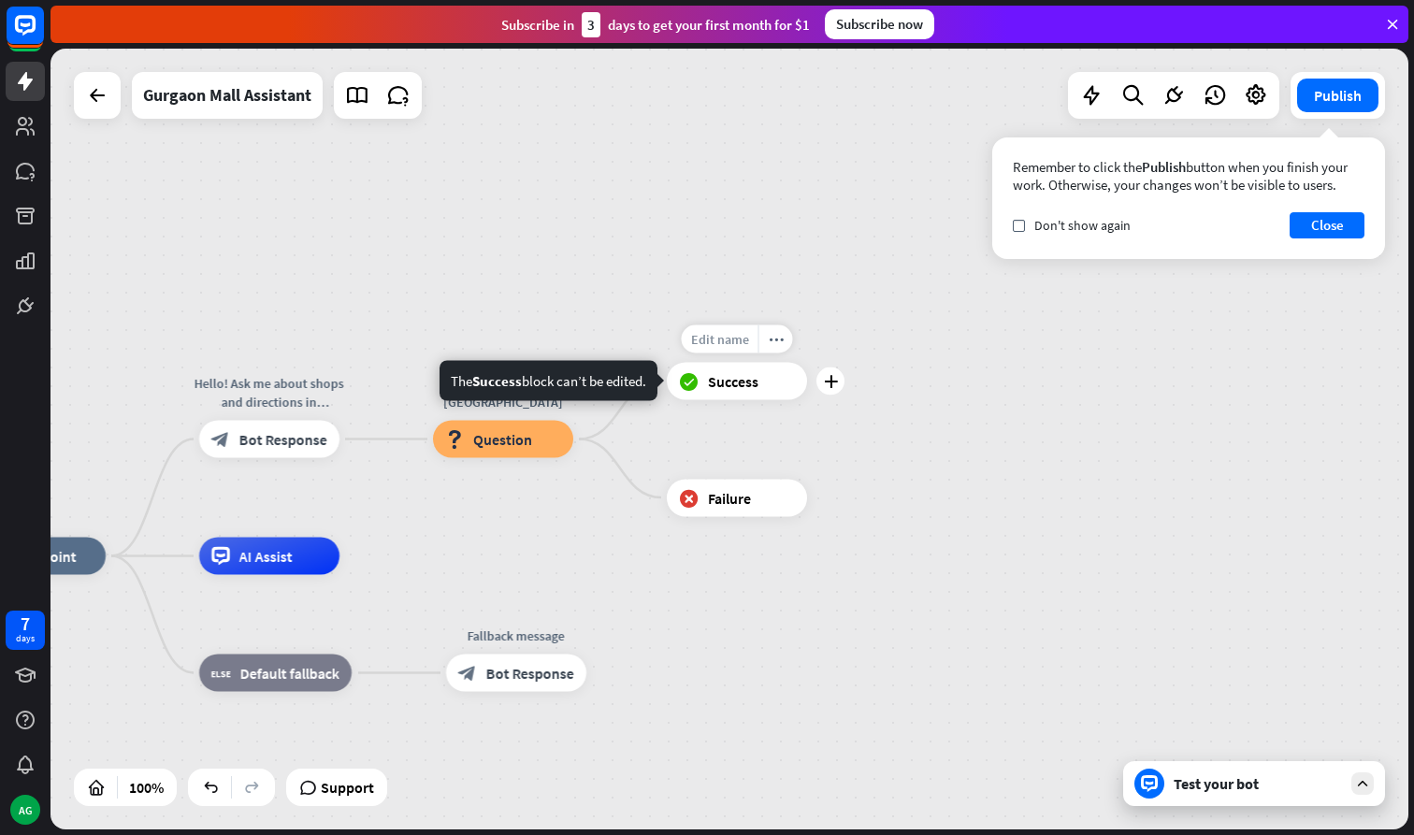
click at [734, 351] on div "Edit name" at bounding box center [720, 338] width 77 height 28
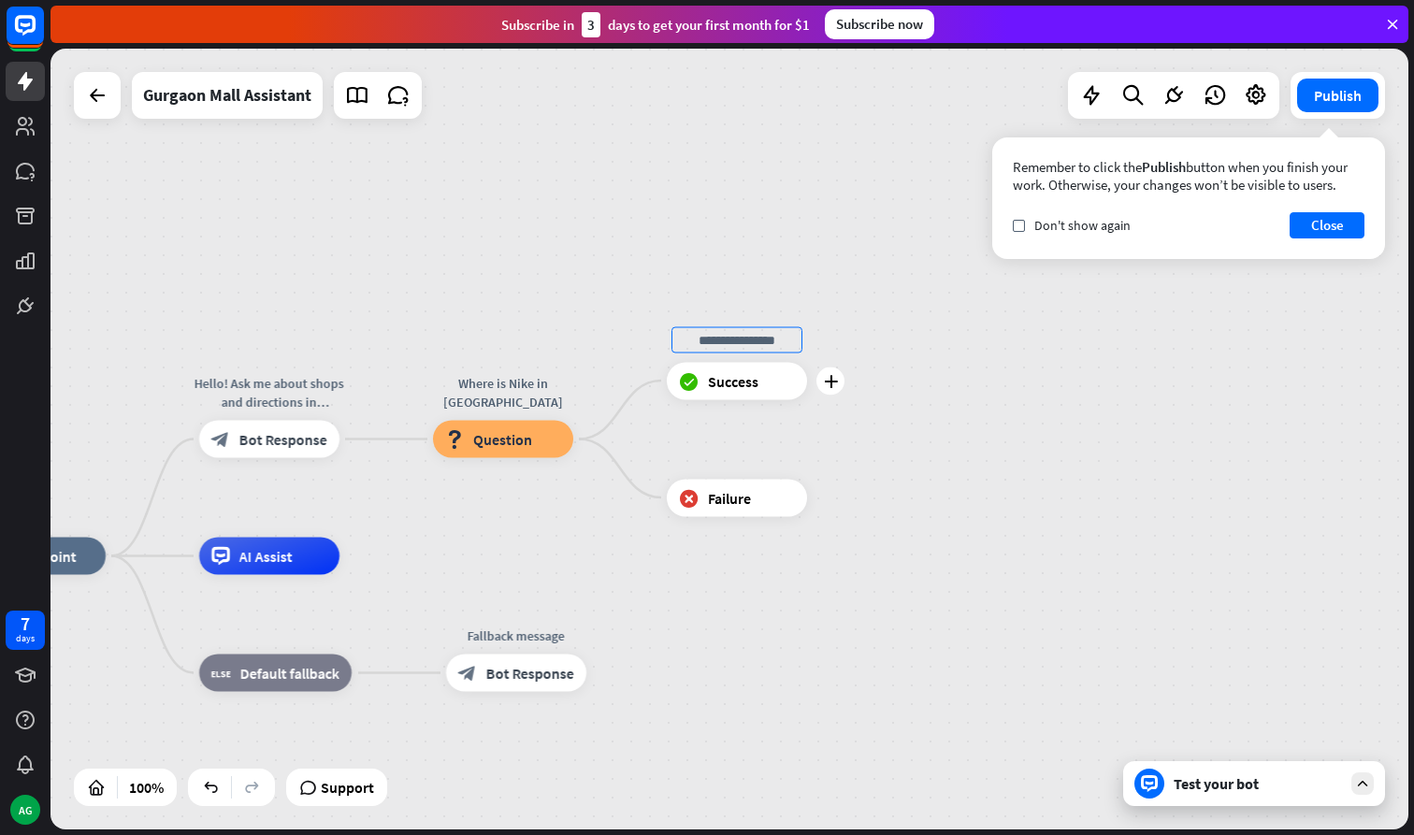
click at [759, 365] on div "block_success Success" at bounding box center [737, 380] width 140 height 37
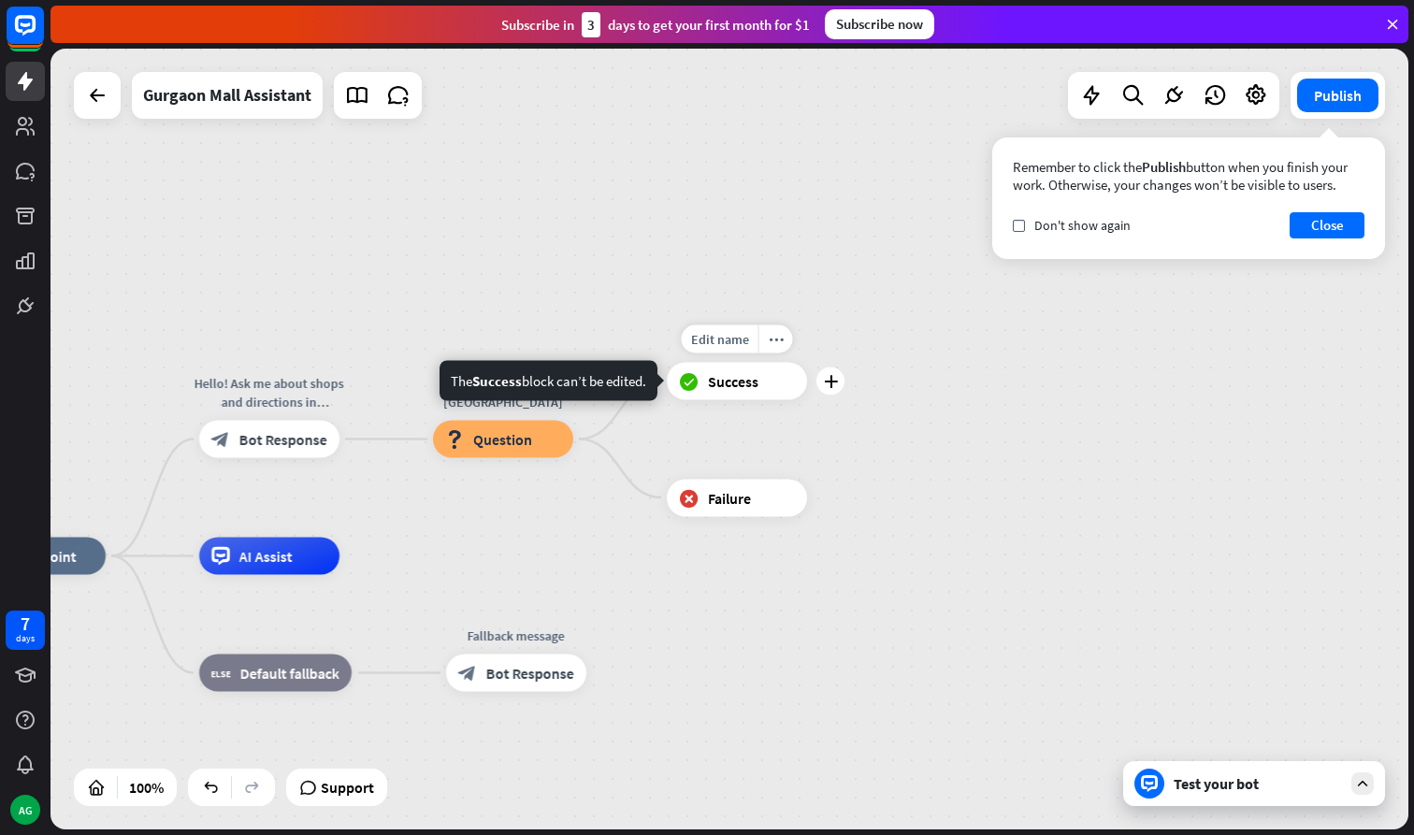
click at [761, 374] on div "block_success Success" at bounding box center [737, 380] width 140 height 37
click at [779, 339] on icon "more_horiz" at bounding box center [775, 339] width 15 height 14
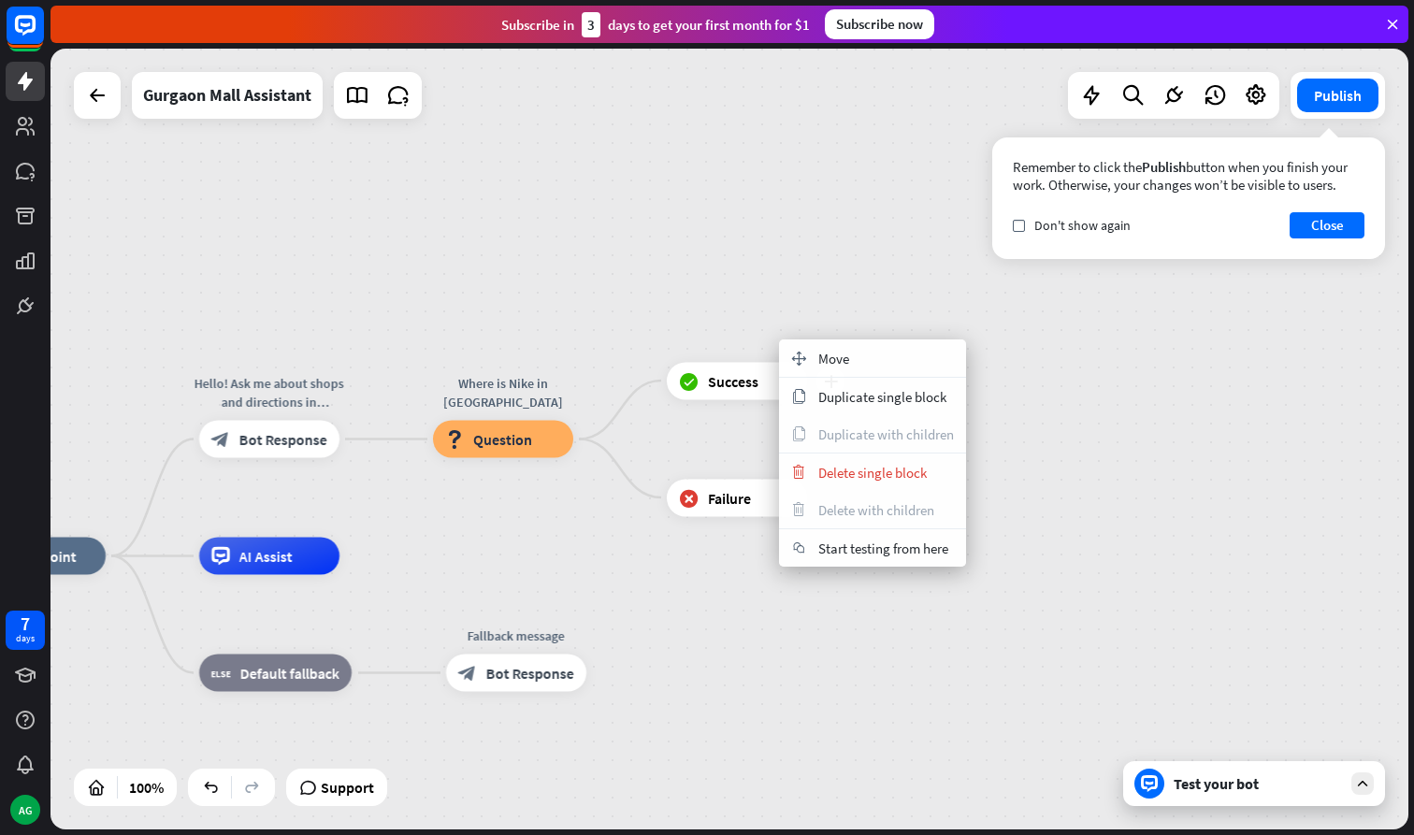
click at [716, 399] on div "plus block_success Success" at bounding box center [737, 380] width 140 height 37
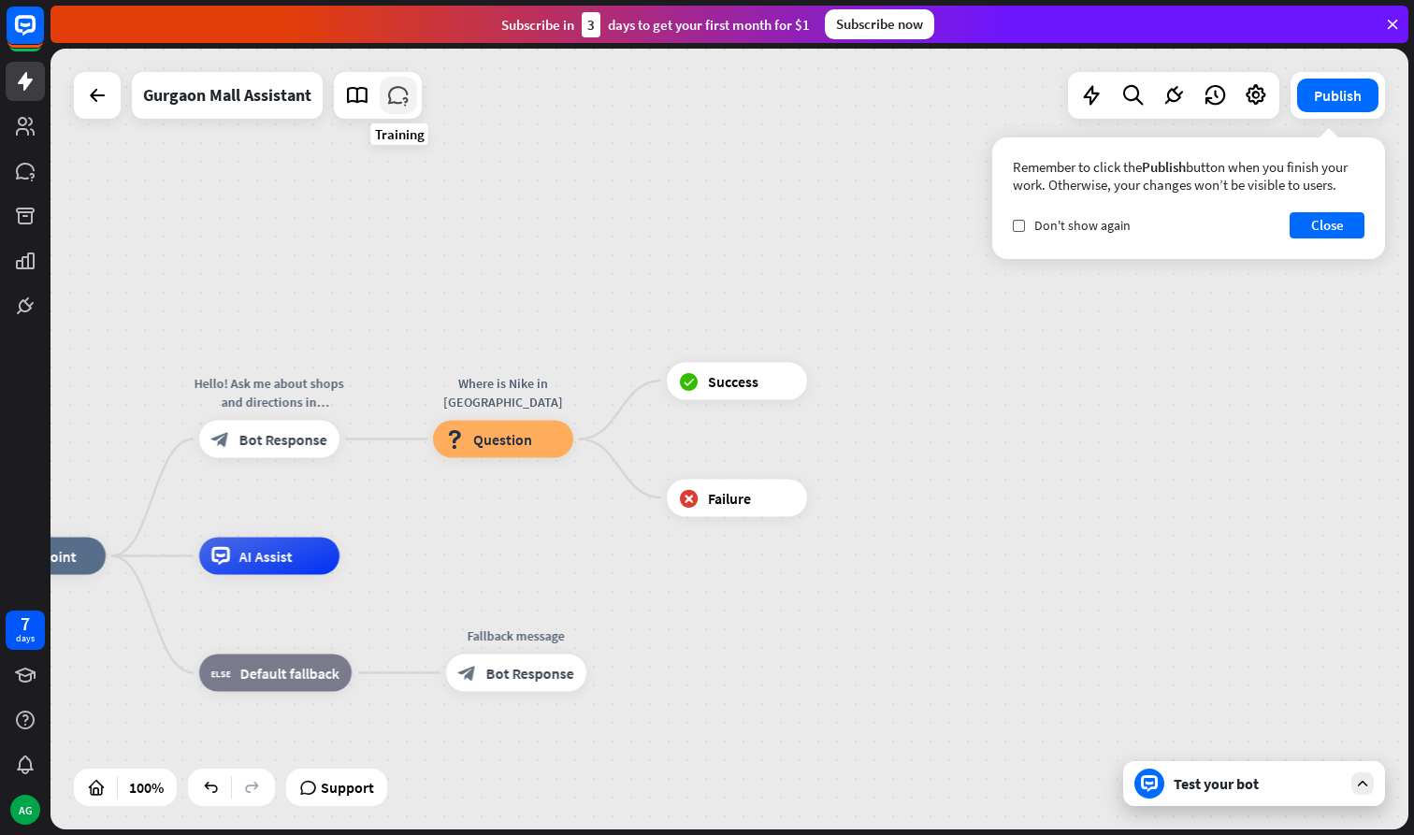
click at [398, 110] on link at bounding box center [398, 95] width 37 height 37
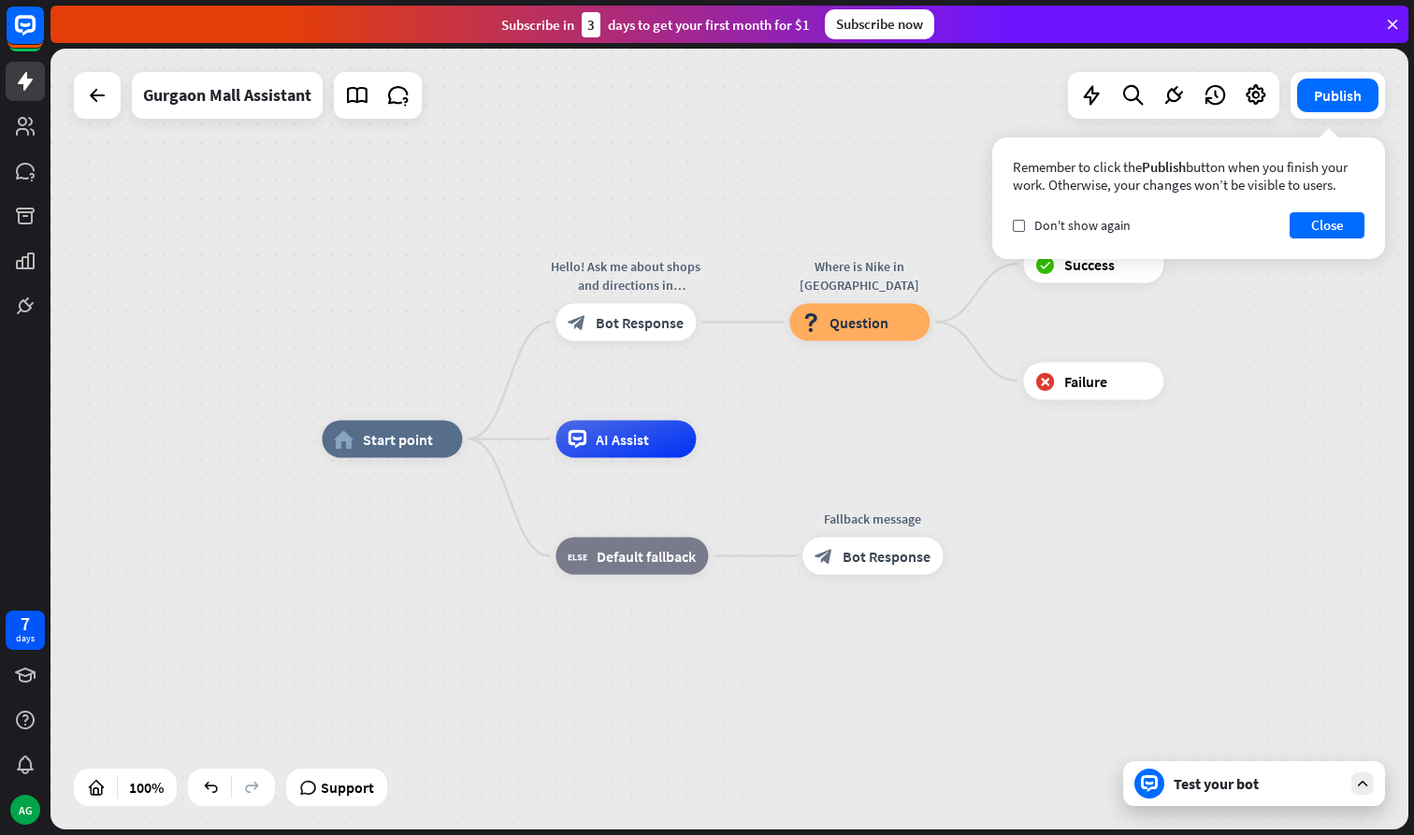
click at [897, 381] on div "home_2 Start point Hello! Ask me about shops and directions in [GEOGRAPHIC_DATA…" at bounding box center [728, 439] width 1357 height 781
click at [895, 284] on icon "more_horiz" at bounding box center [898, 280] width 15 height 14
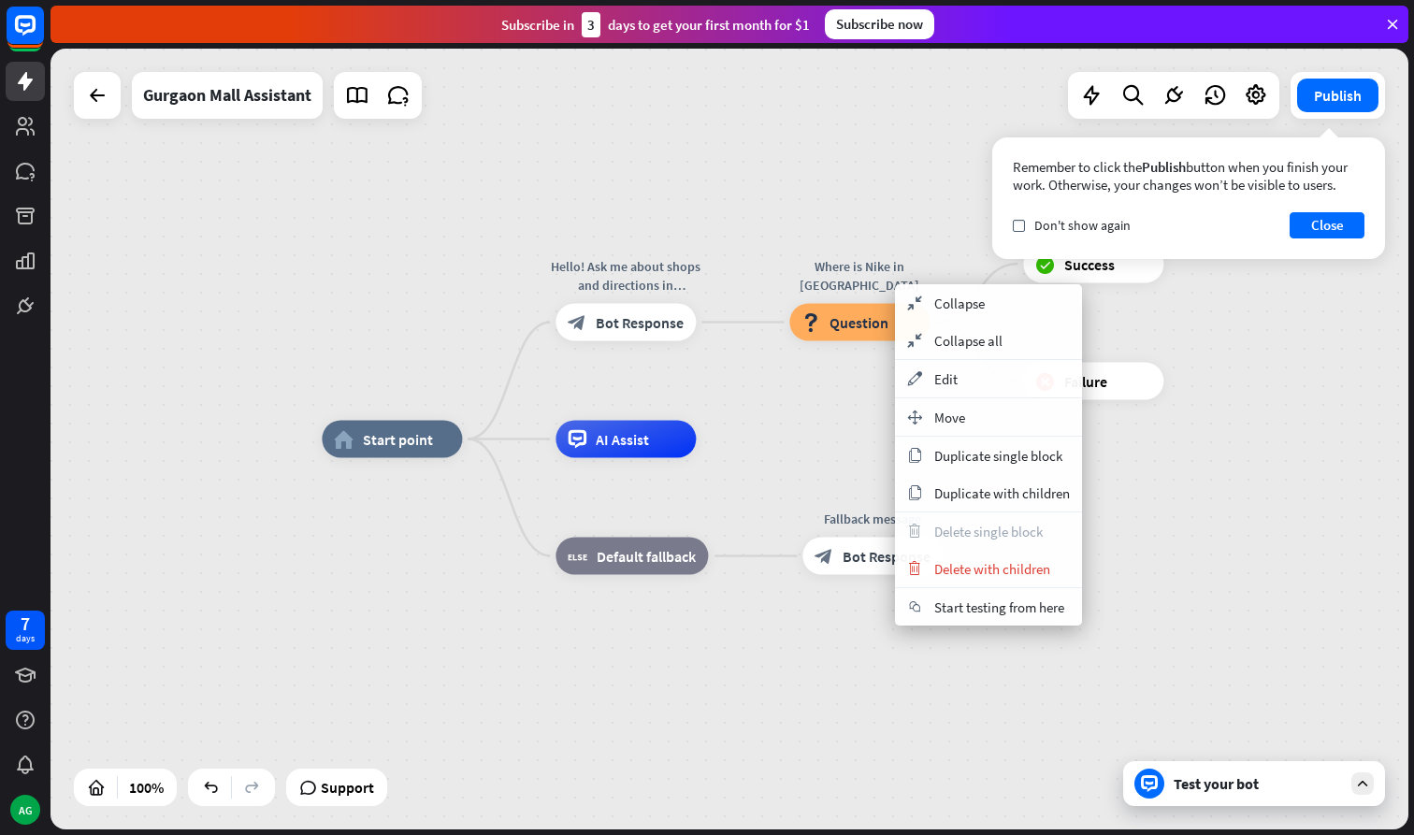
click at [884, 480] on div "home_2 Start point Hello! Ask me about shops and directions in [GEOGRAPHIC_DATA…" at bounding box center [1000, 829] width 1357 height 781
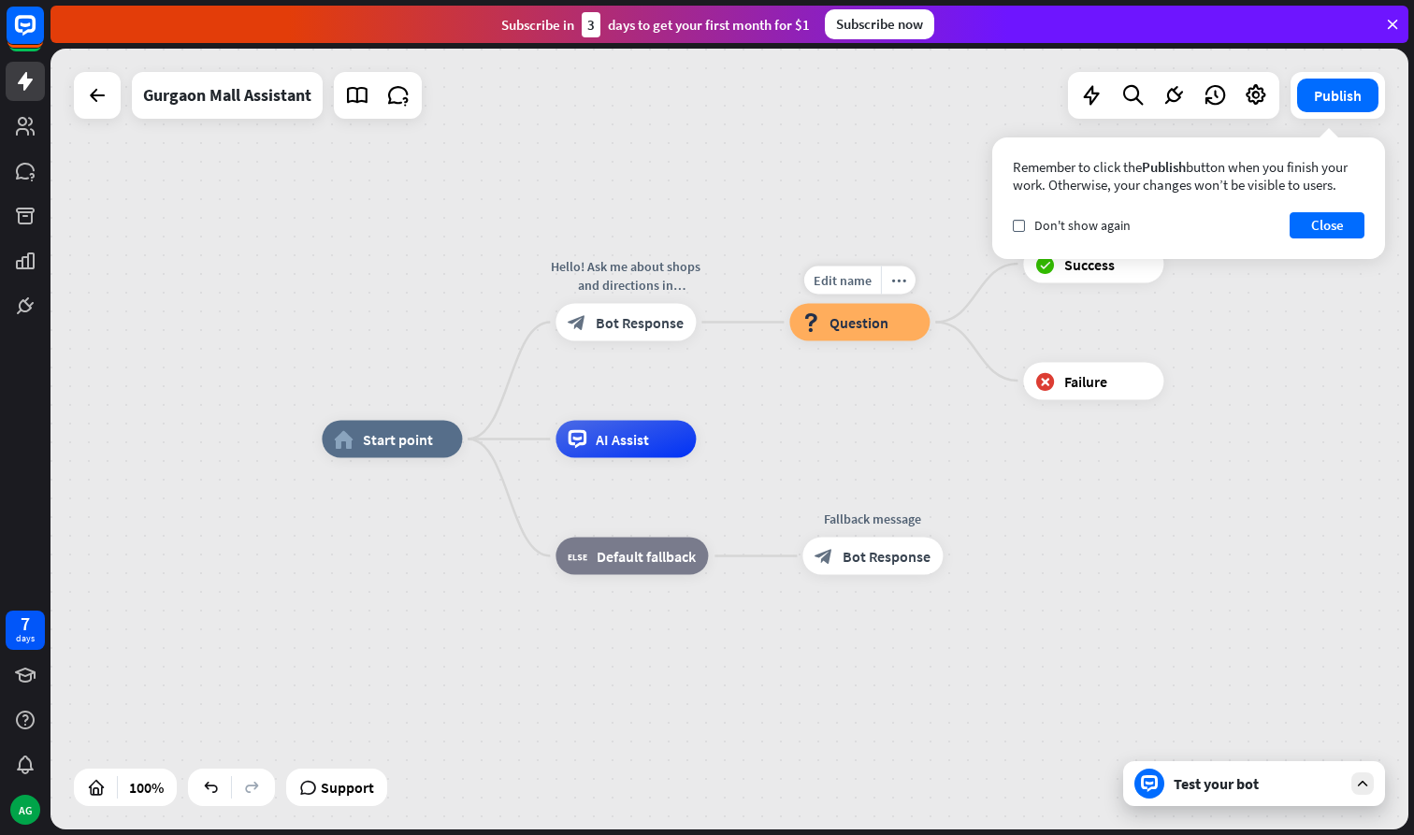
click at [844, 310] on div "block_question Question" at bounding box center [859, 322] width 140 height 37
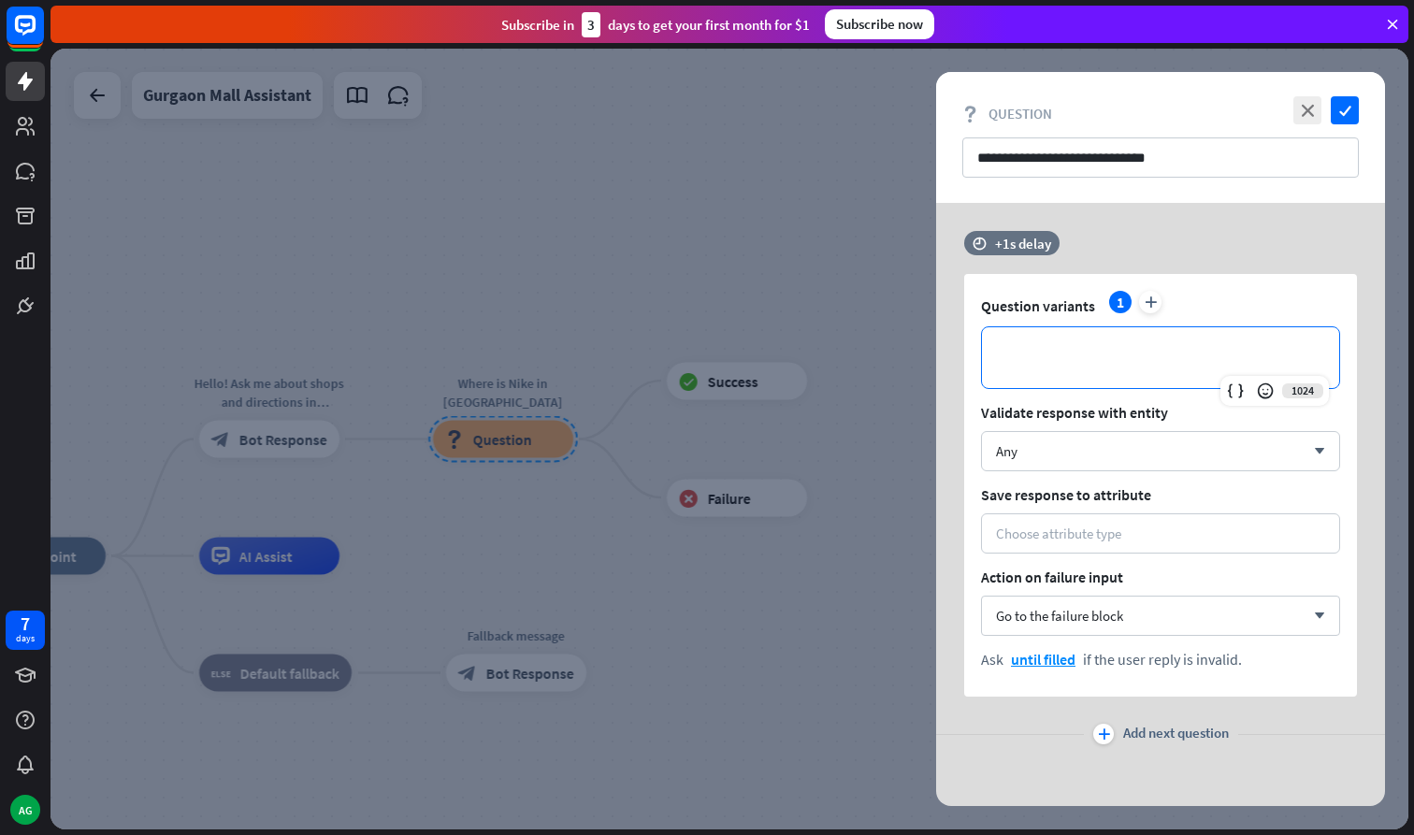
click at [1072, 352] on p "**********" at bounding box center [1160, 357] width 320 height 23
